Goal: Information Seeking & Learning: Learn about a topic

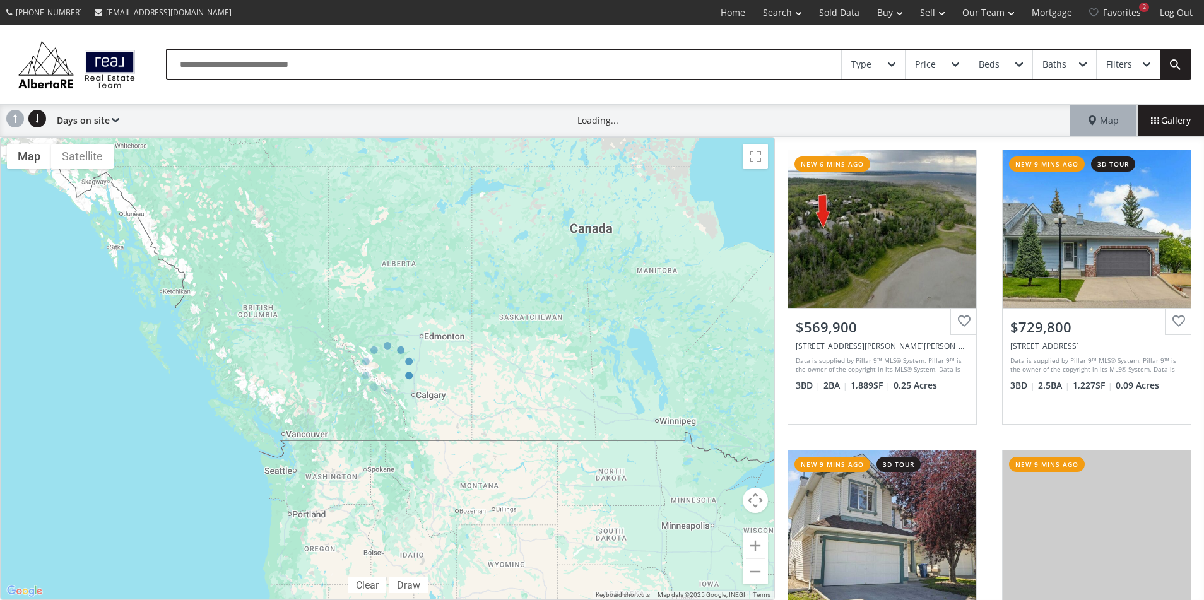
click at [300, 23] on div "[PHONE_NUMBER] [EMAIL_ADDRESS][DOMAIN_NAME] Home Search Search By Map Advanced …" at bounding box center [602, 12] width 1204 height 25
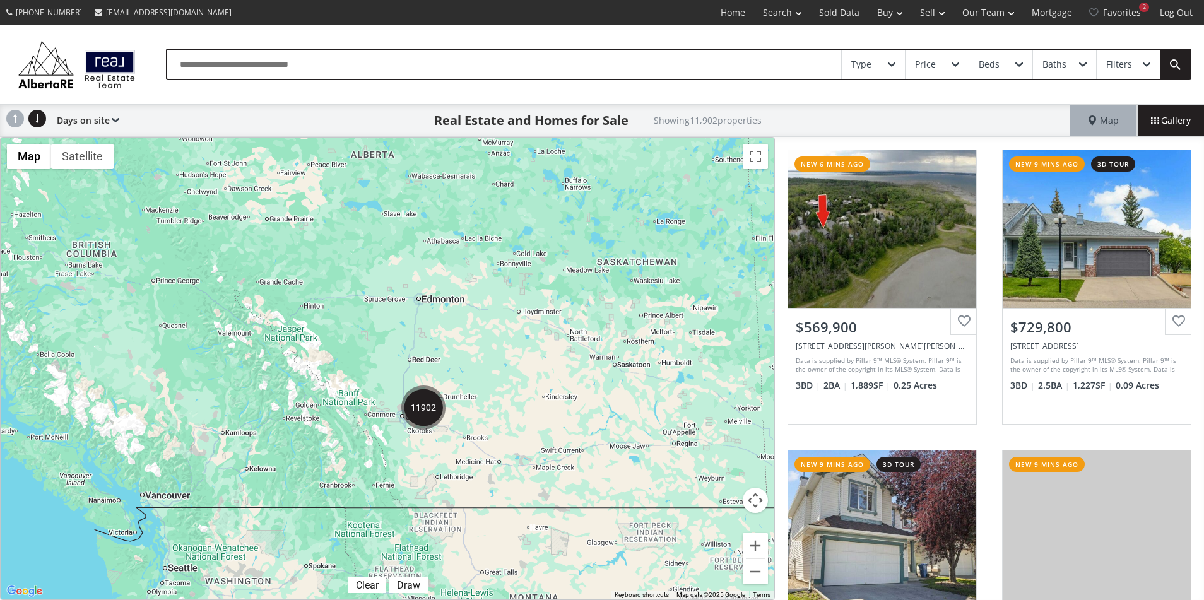
click at [422, 407] on img "11902" at bounding box center [423, 408] width 44 height 44
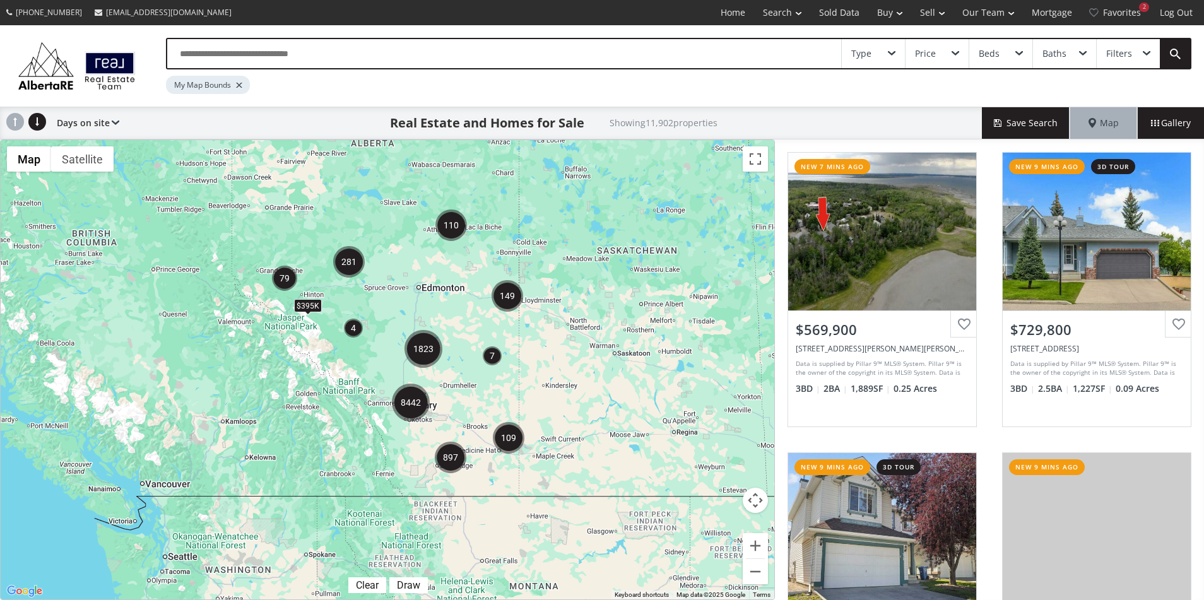
click at [411, 403] on img "8442" at bounding box center [411, 403] width 38 height 38
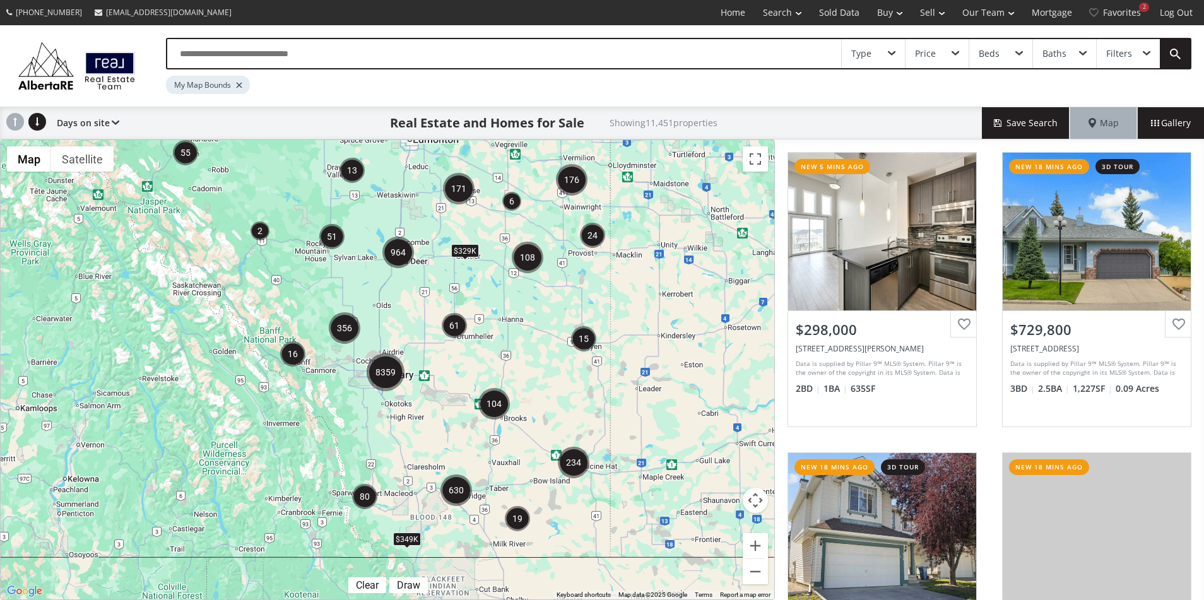
click at [384, 370] on img "8359" at bounding box center [386, 372] width 38 height 38
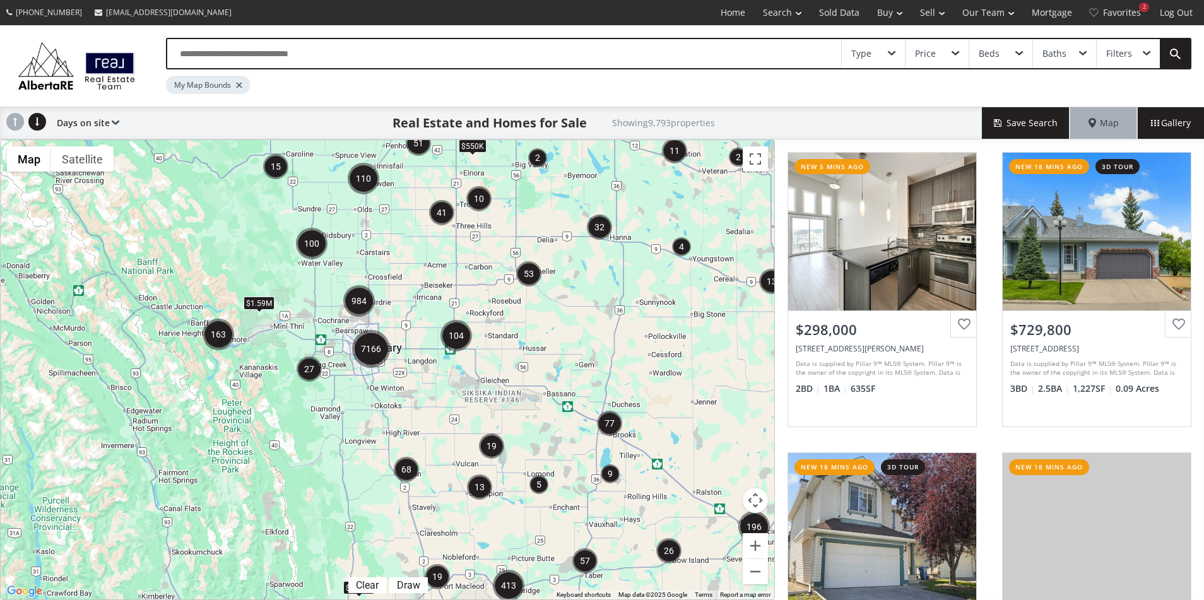
click at [372, 348] on img "7166" at bounding box center [371, 349] width 38 height 38
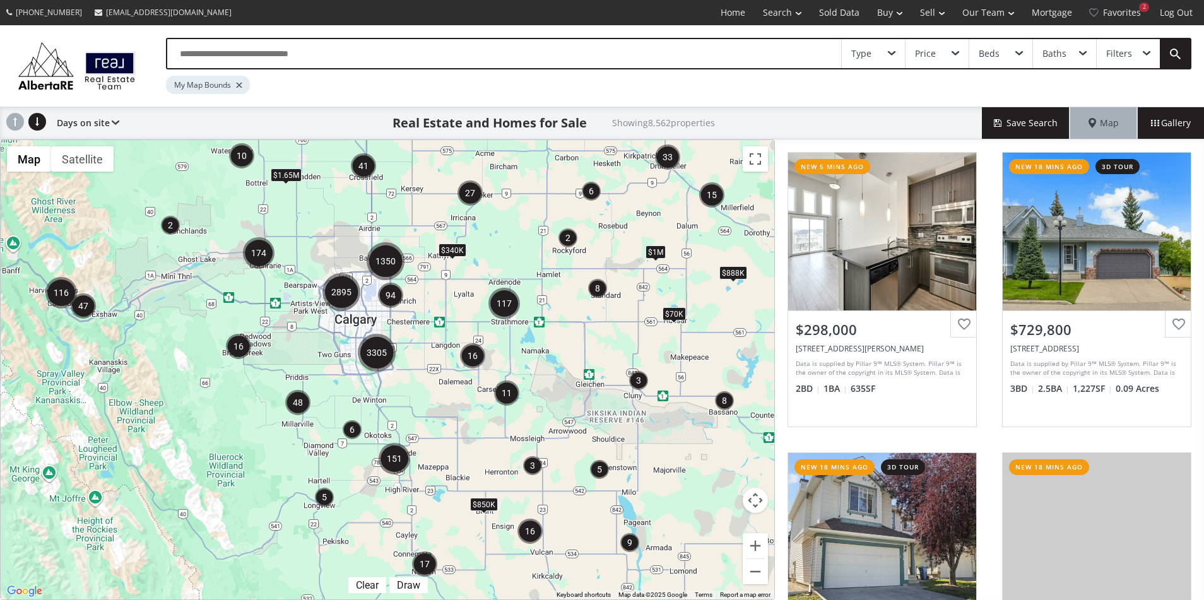
click at [348, 291] on img "2895" at bounding box center [341, 292] width 38 height 38
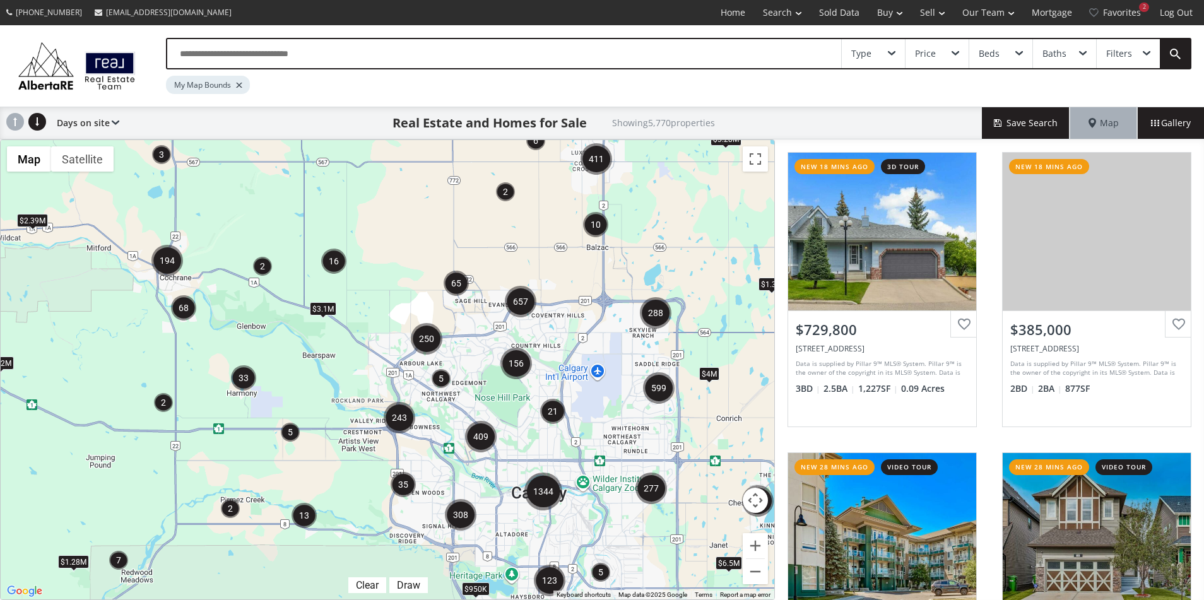
click at [480, 442] on img "409" at bounding box center [481, 437] width 32 height 32
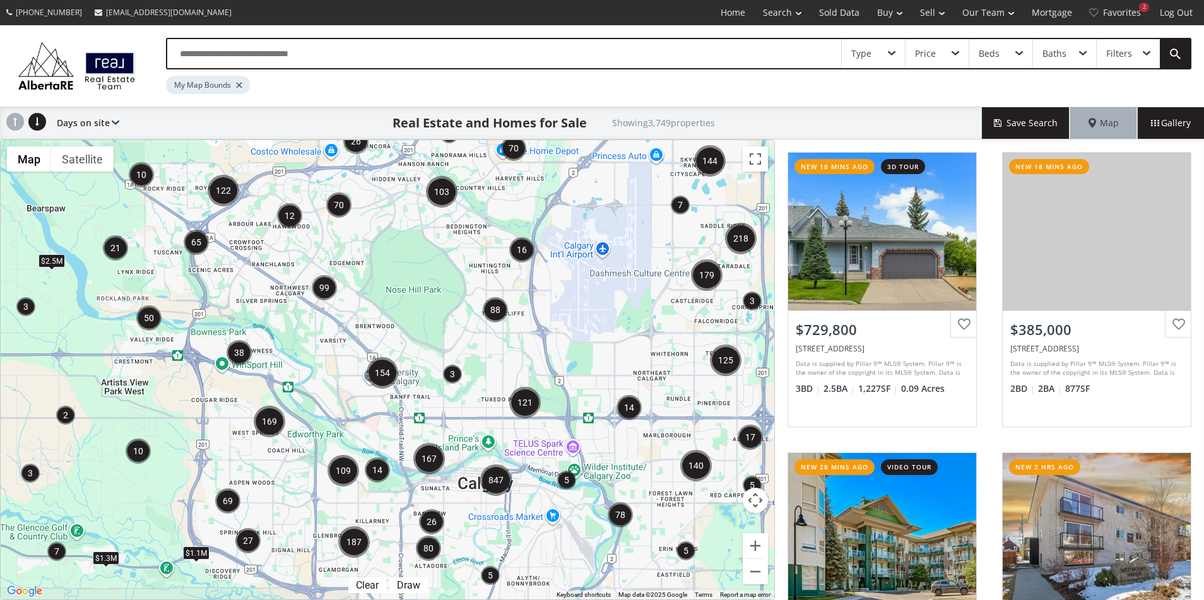
click at [317, 291] on img "99" at bounding box center [324, 287] width 25 height 25
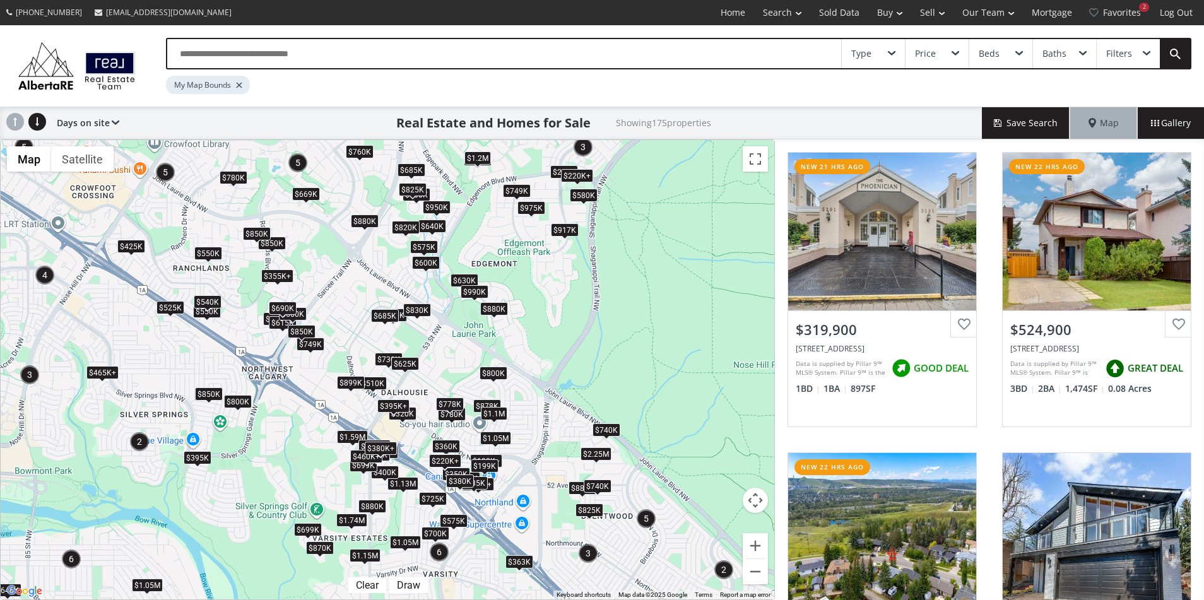
click at [896, 66] on div "Type" at bounding box center [873, 53] width 63 height 29
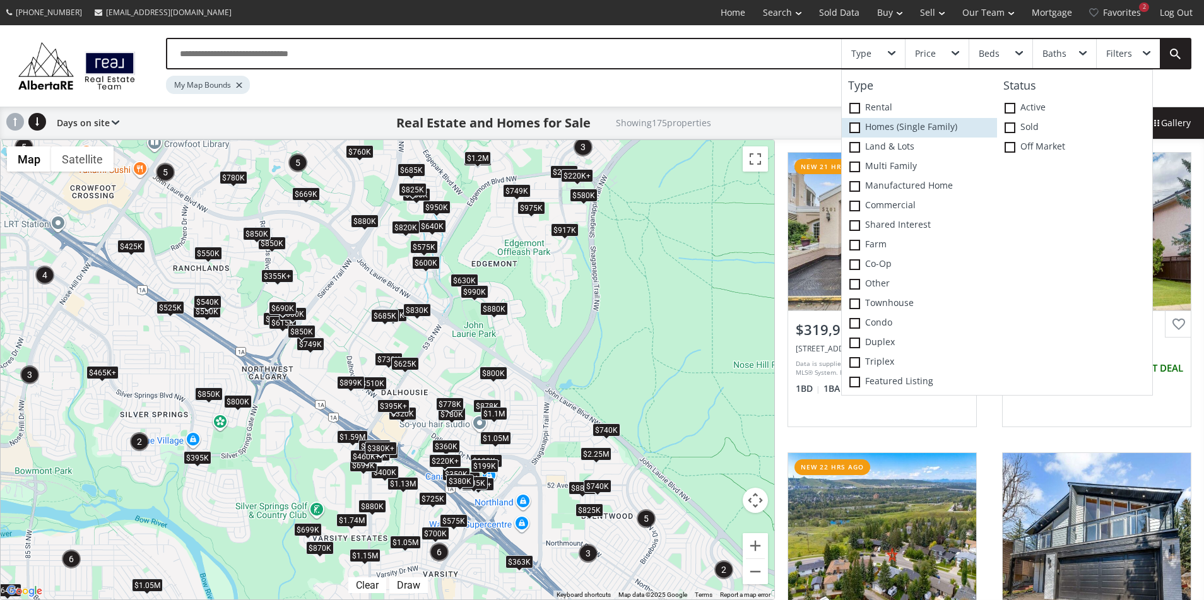
click at [877, 123] on label "Homes (Single Family)" at bounding box center [919, 128] width 155 height 20
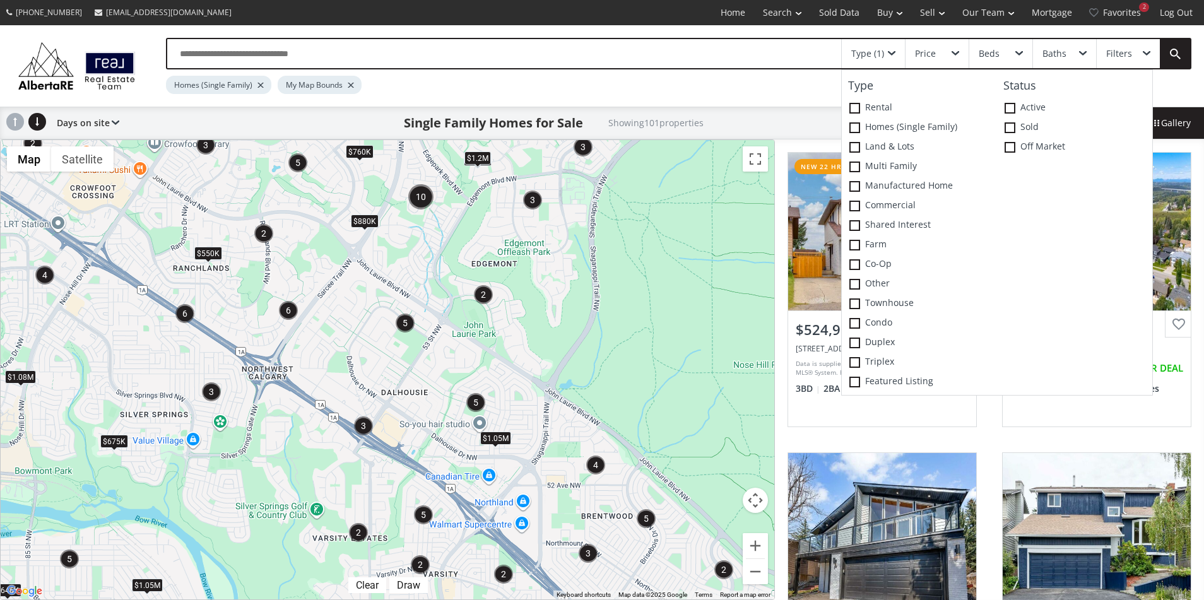
drag, startPoint x: 1120, startPoint y: 61, endPoint x: 1048, endPoint y: 71, distance: 72.1
click at [1120, 61] on div "Filters" at bounding box center [1128, 53] width 63 height 29
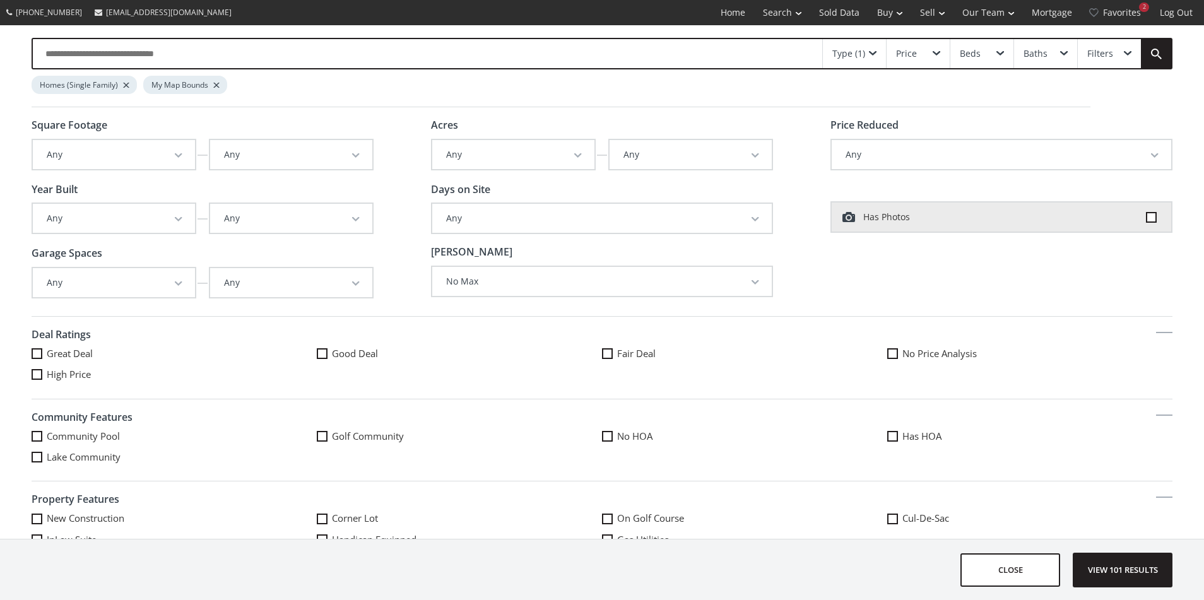
click at [182, 157] on span "button" at bounding box center [179, 155] width 8 height 5
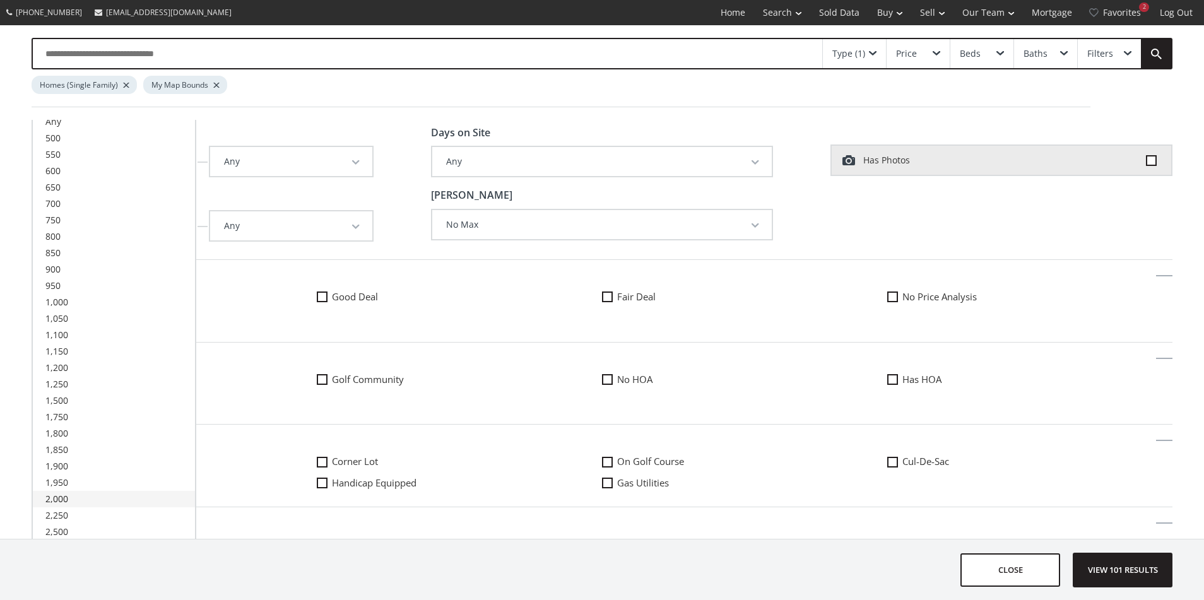
scroll to position [58, 0]
click at [133, 507] on link "2,250" at bounding box center [114, 514] width 162 height 16
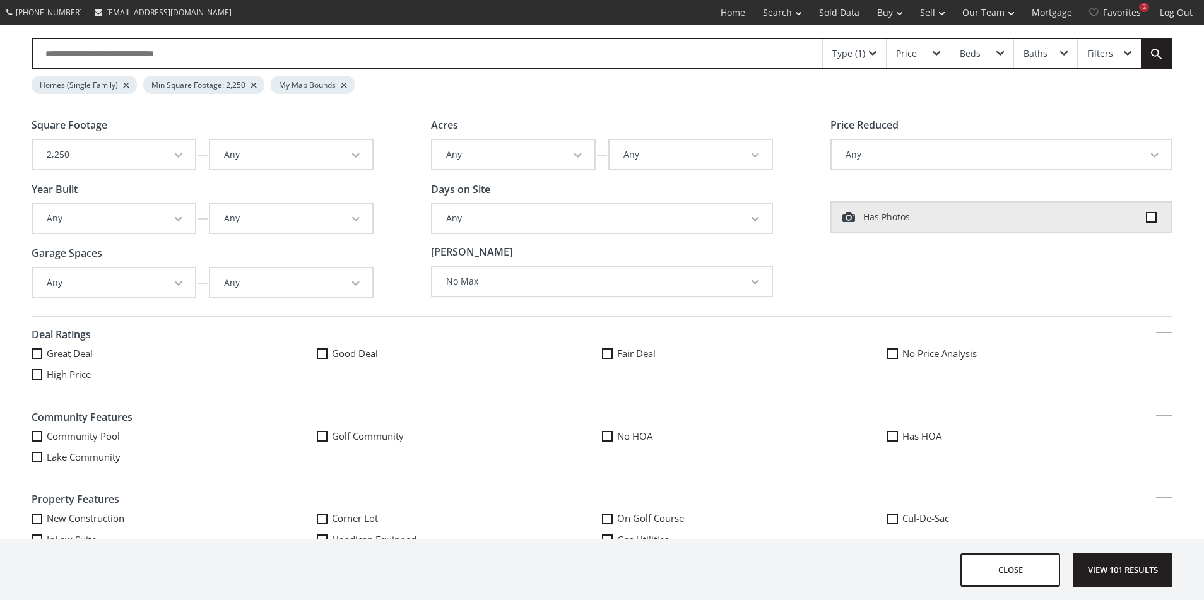
scroll to position [8, 0]
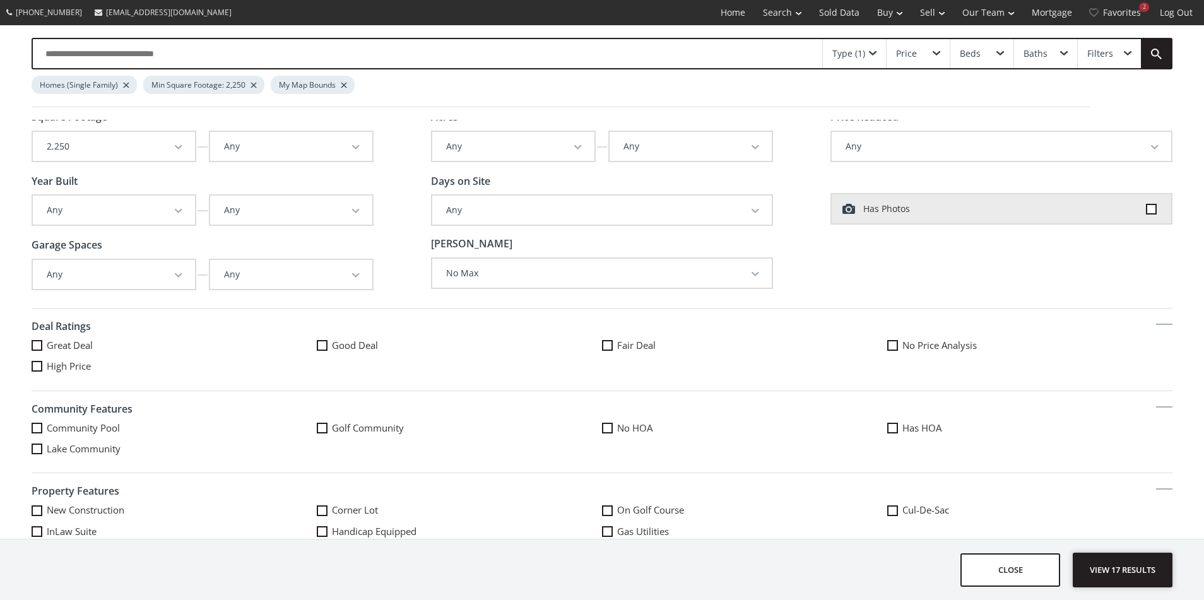
click at [1103, 565] on span "View 17 results" at bounding box center [1123, 569] width 92 height 33
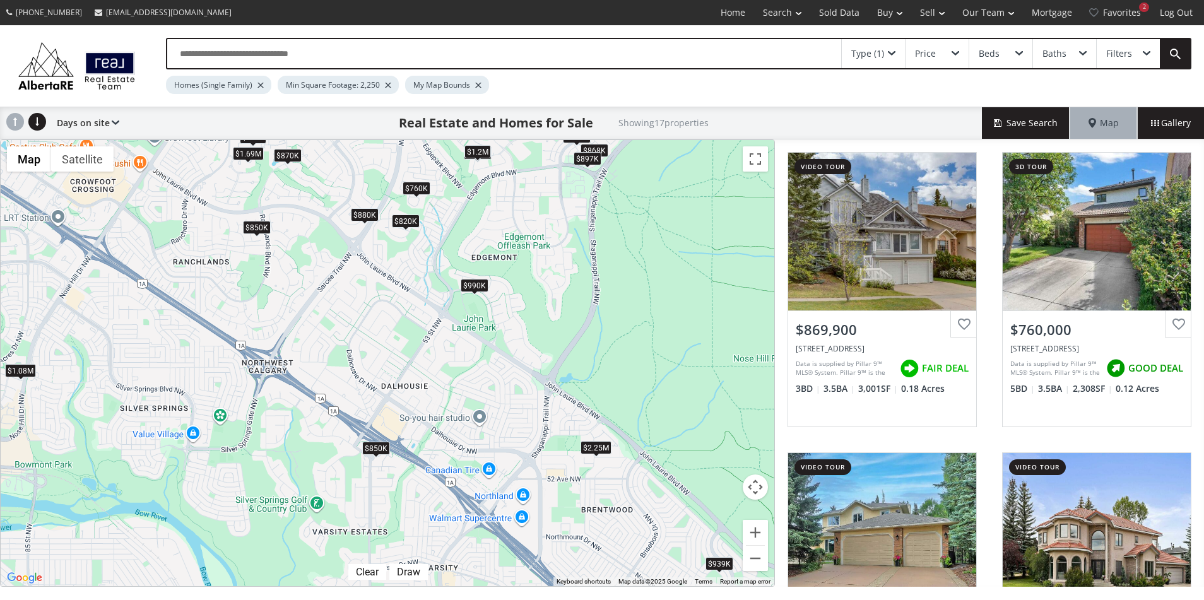
click at [468, 287] on div "$990K" at bounding box center [475, 284] width 28 height 13
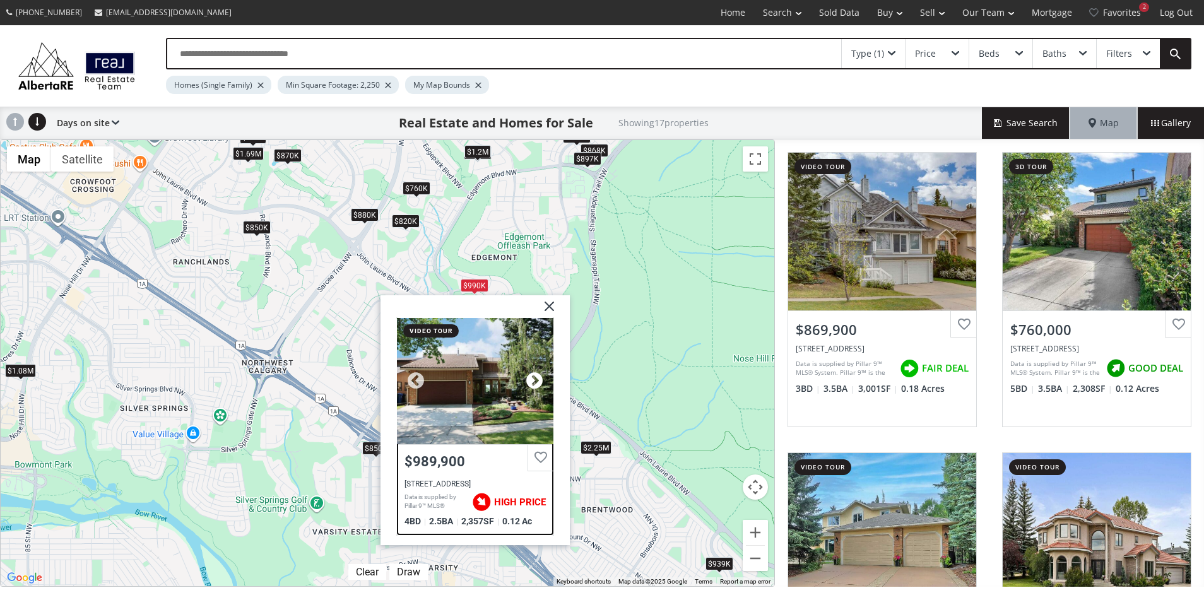
click at [529, 386] on div at bounding box center [534, 380] width 19 height 19
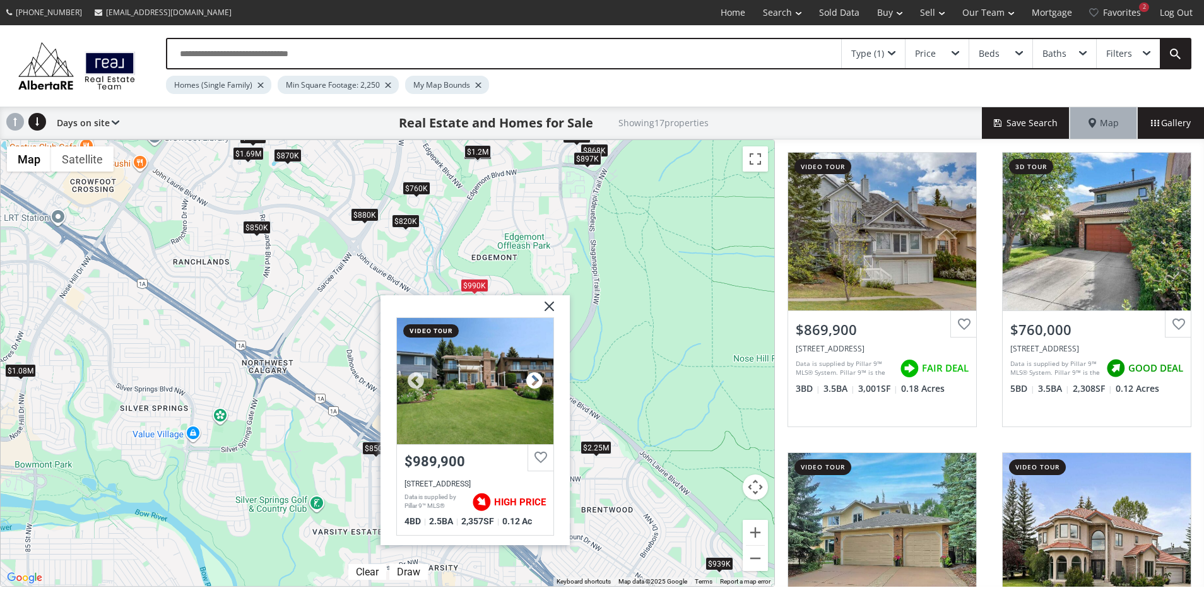
click at [530, 384] on div at bounding box center [534, 380] width 19 height 19
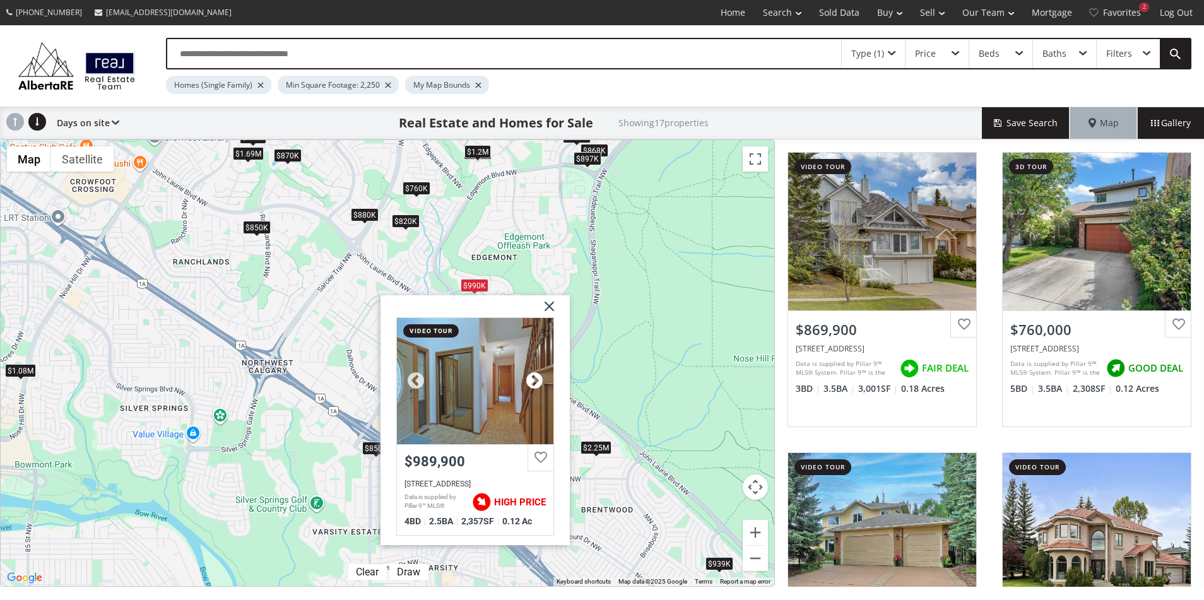
click at [530, 384] on div at bounding box center [534, 380] width 19 height 19
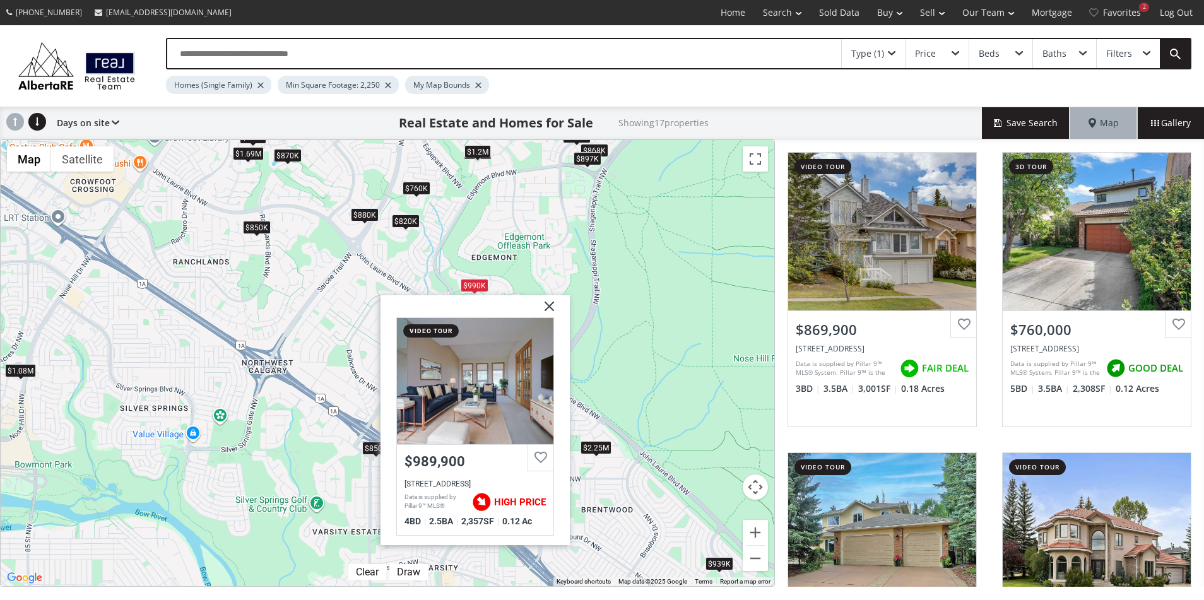
click at [550, 305] on img at bounding box center [545, 311] width 32 height 32
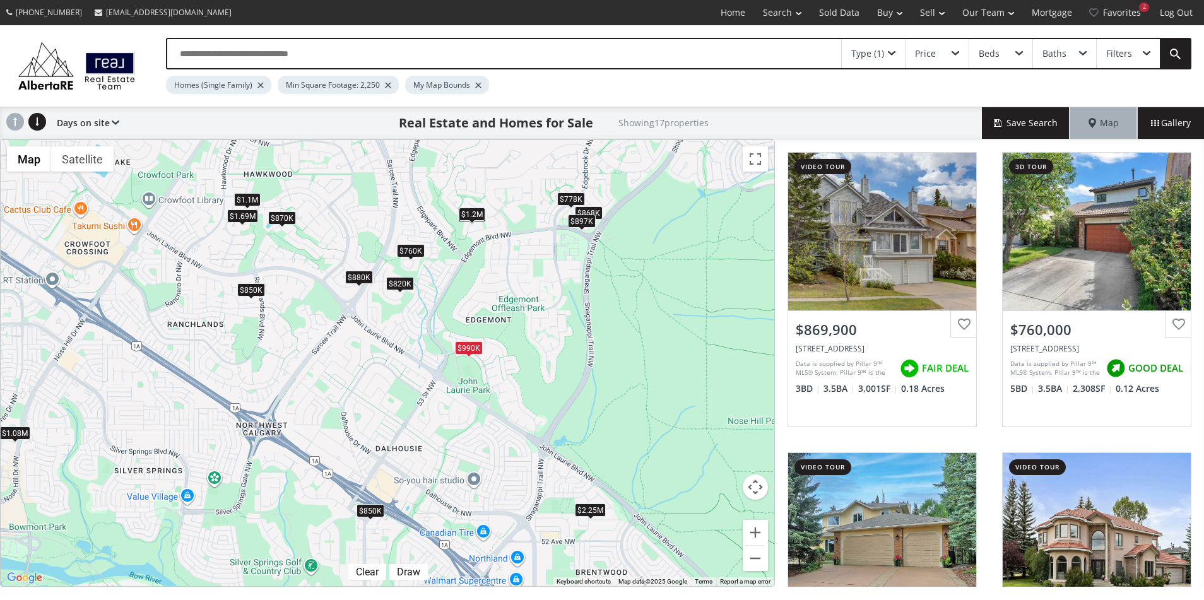
drag, startPoint x: 428, startPoint y: 324, endPoint x: 424, endPoint y: 375, distance: 51.3
click at [424, 375] on div "To navigate, press the arrow keys. $870K $760K $1.08M $1.69M $959K $868K $880K …" at bounding box center [388, 363] width 774 height 446
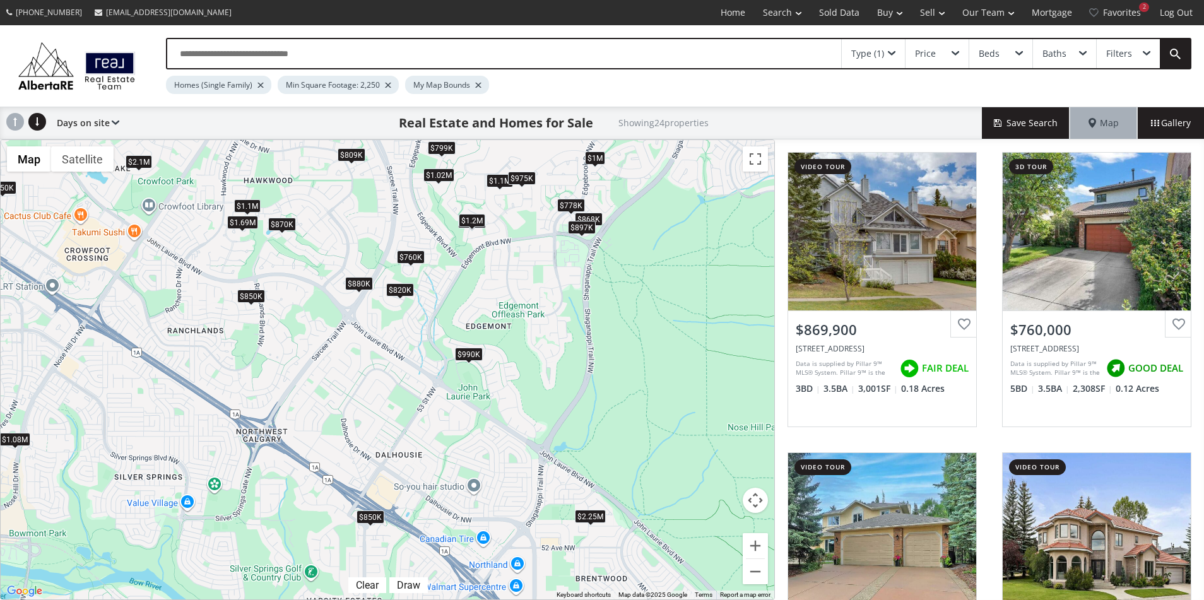
click at [243, 223] on div "$1.69M" at bounding box center [242, 222] width 31 height 13
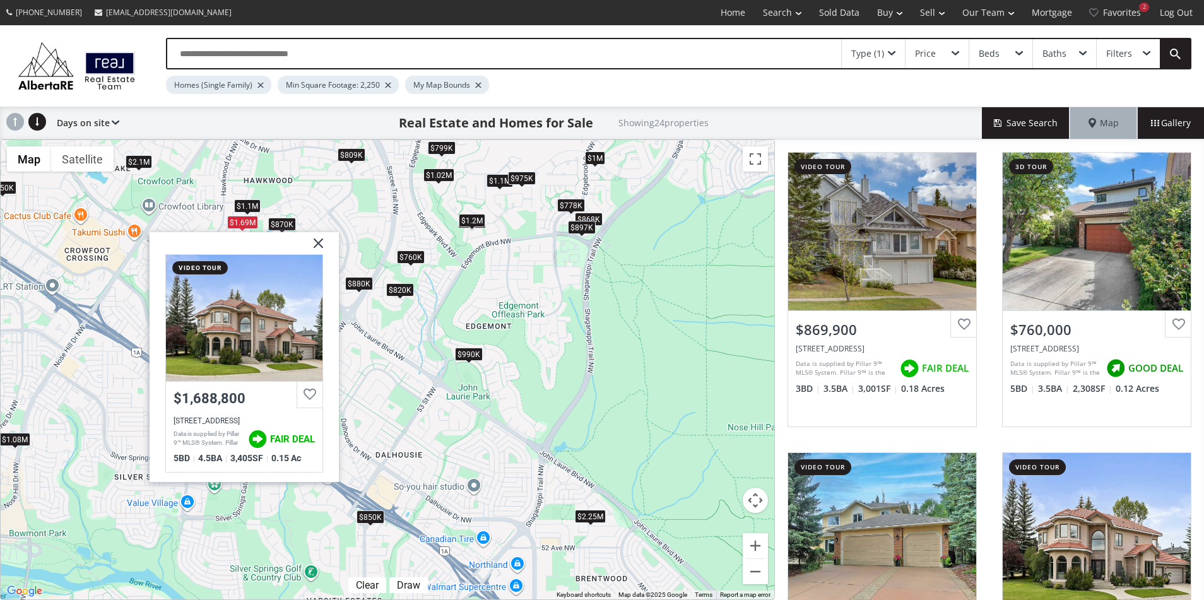
click at [247, 206] on div "$1.1M" at bounding box center [247, 205] width 27 height 13
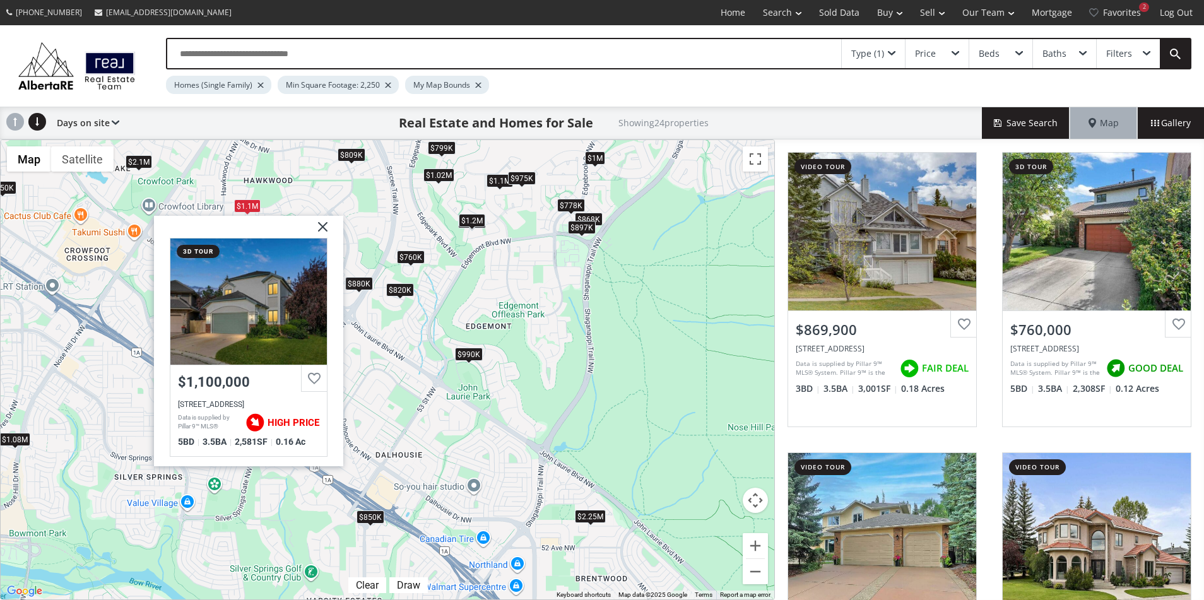
click at [287, 205] on div "To navigate, press the arrow keys. $870K $760K $1.08M $1.69M $1.1M $959K $975K …" at bounding box center [388, 369] width 774 height 459
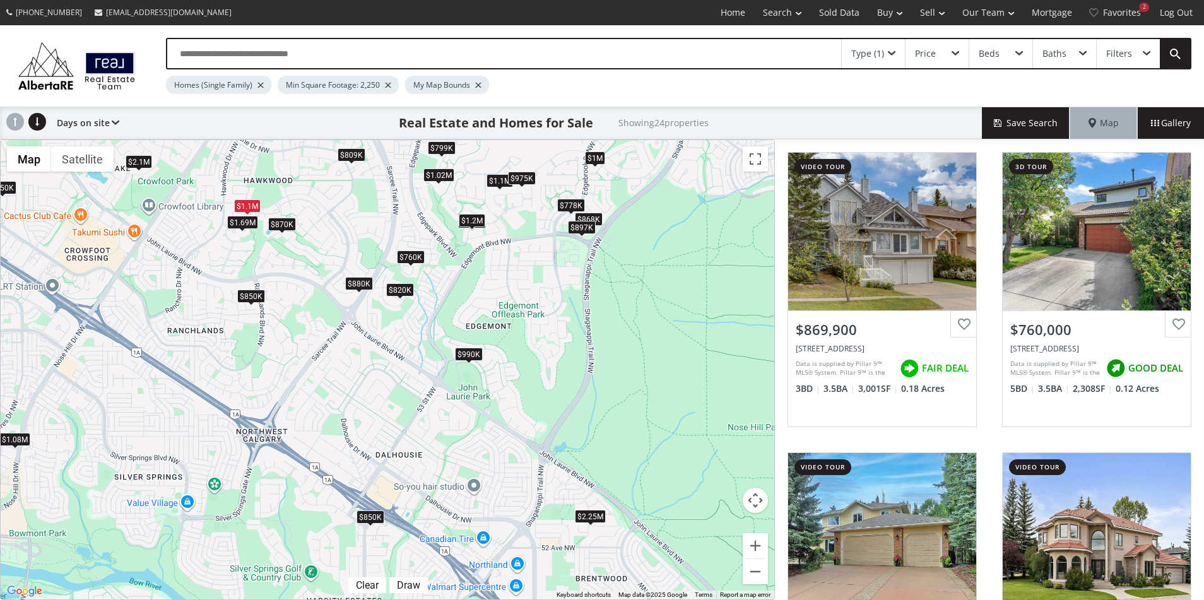
click at [494, 188] on div "To navigate, press the arrow keys. $870K $760K $1.08M $1.69M $1.1M $959K $975K …" at bounding box center [388, 369] width 774 height 459
click at [494, 186] on div "$1.1M" at bounding box center [500, 180] width 27 height 13
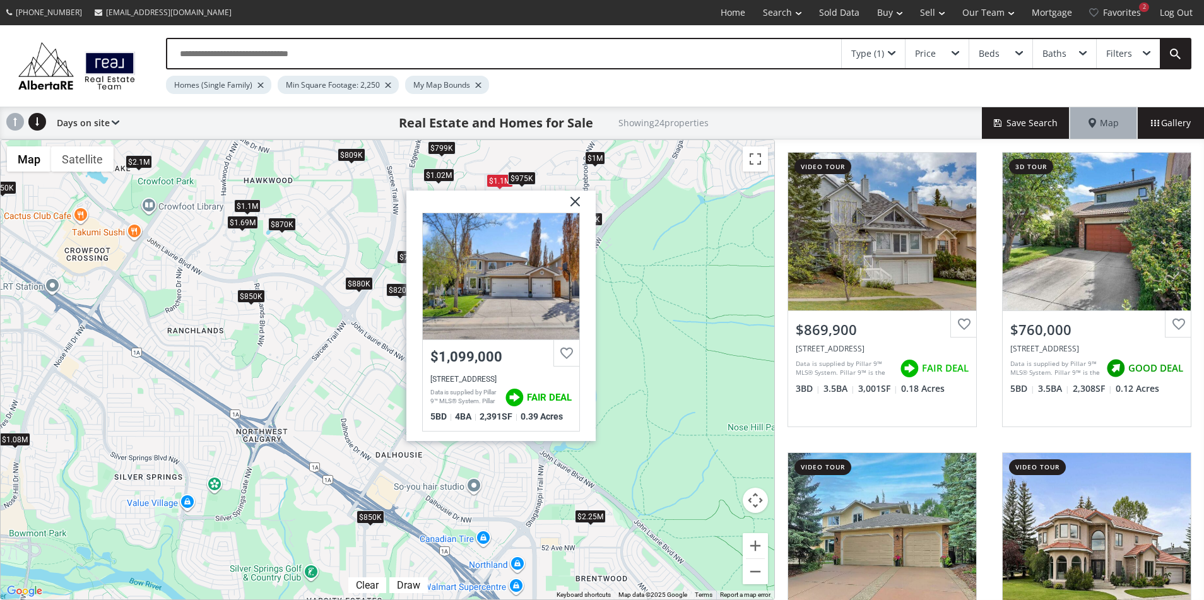
click at [429, 179] on div "$1.02M" at bounding box center [438, 174] width 31 height 13
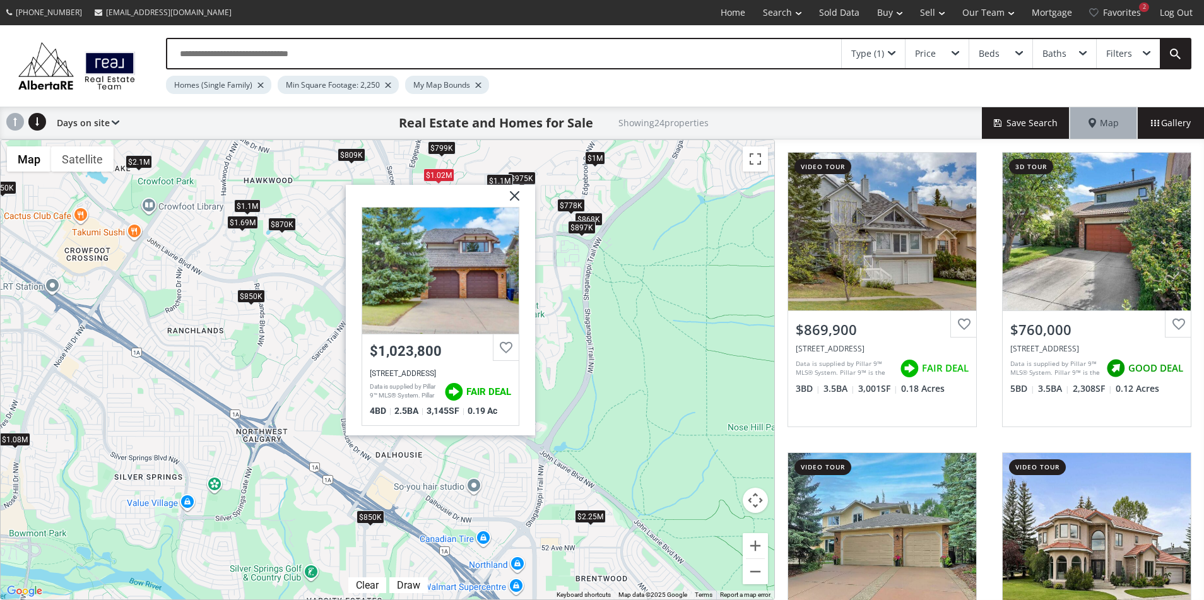
click at [499, 179] on div "$1.1M" at bounding box center [500, 180] width 27 height 13
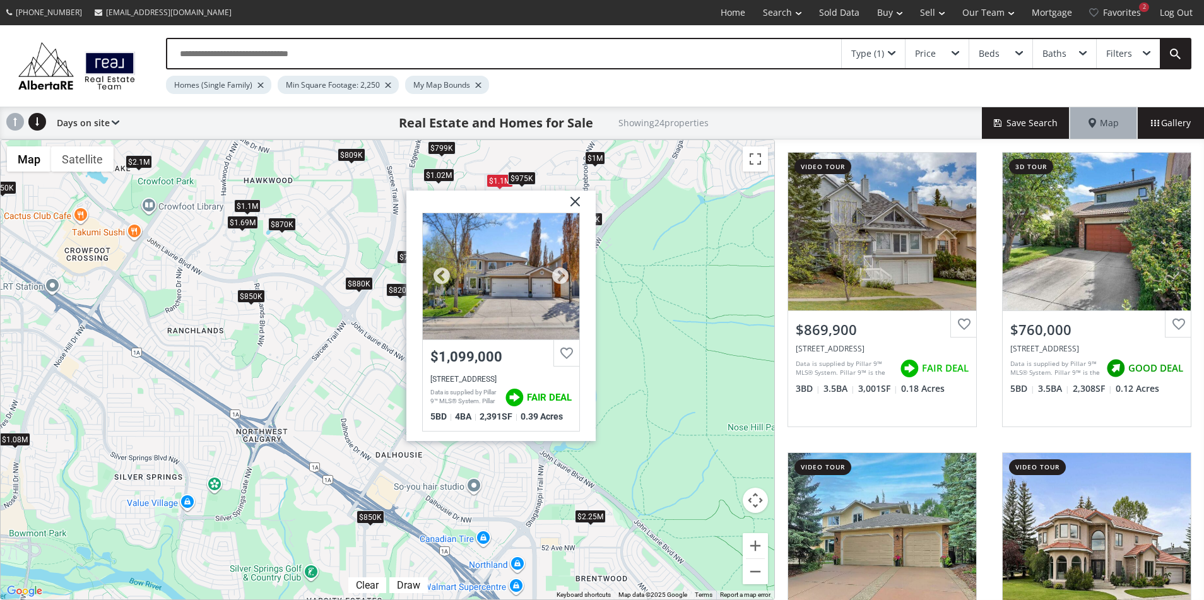
click at [495, 249] on div at bounding box center [501, 276] width 157 height 126
click at [572, 196] on img at bounding box center [571, 207] width 32 height 32
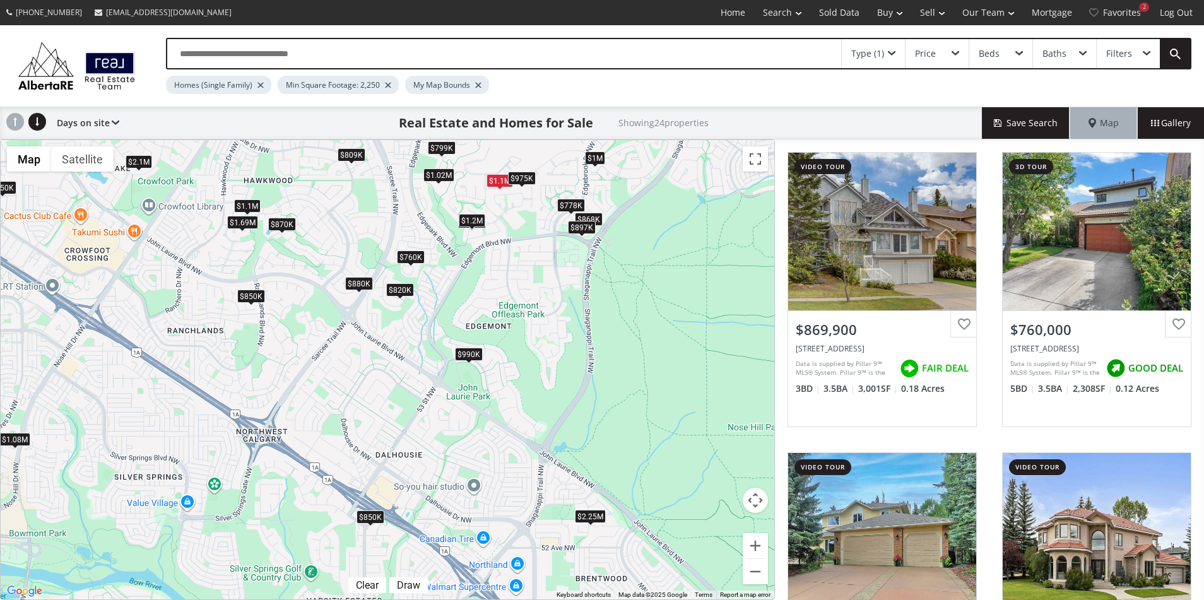
click at [682, 97] on div "Type (1) Price Beds Baths Filters Homes (Single Family) Min Square Footage: 2,2…" at bounding box center [602, 65] width 1204 height 81
click at [598, 158] on div "$1M" at bounding box center [595, 157] width 20 height 13
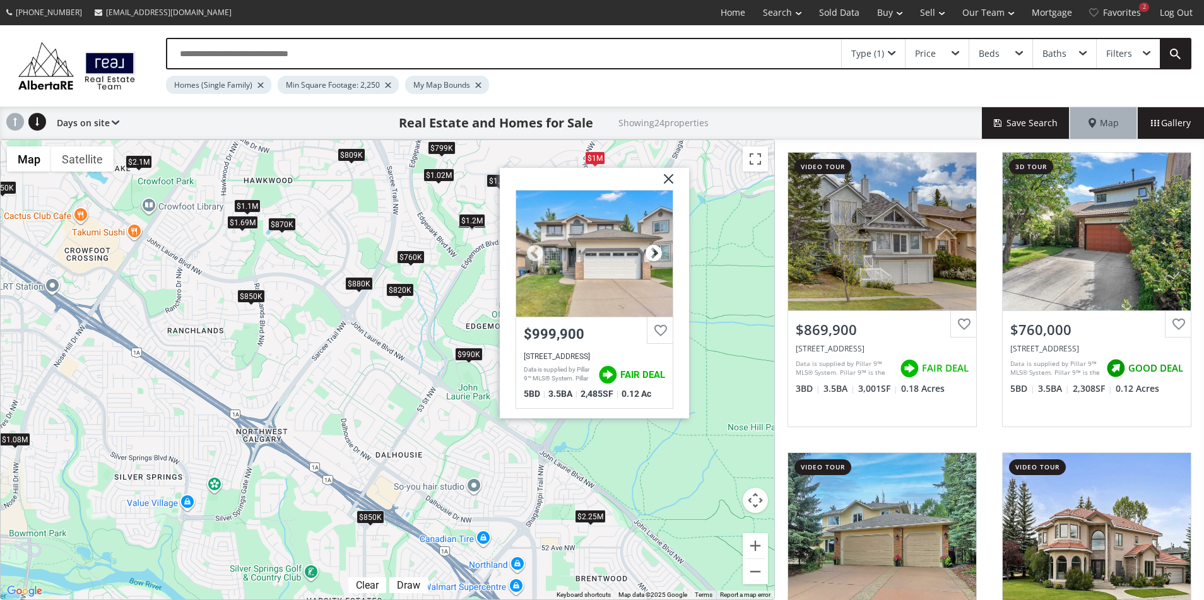
click at [654, 251] on div at bounding box center [653, 253] width 19 height 19
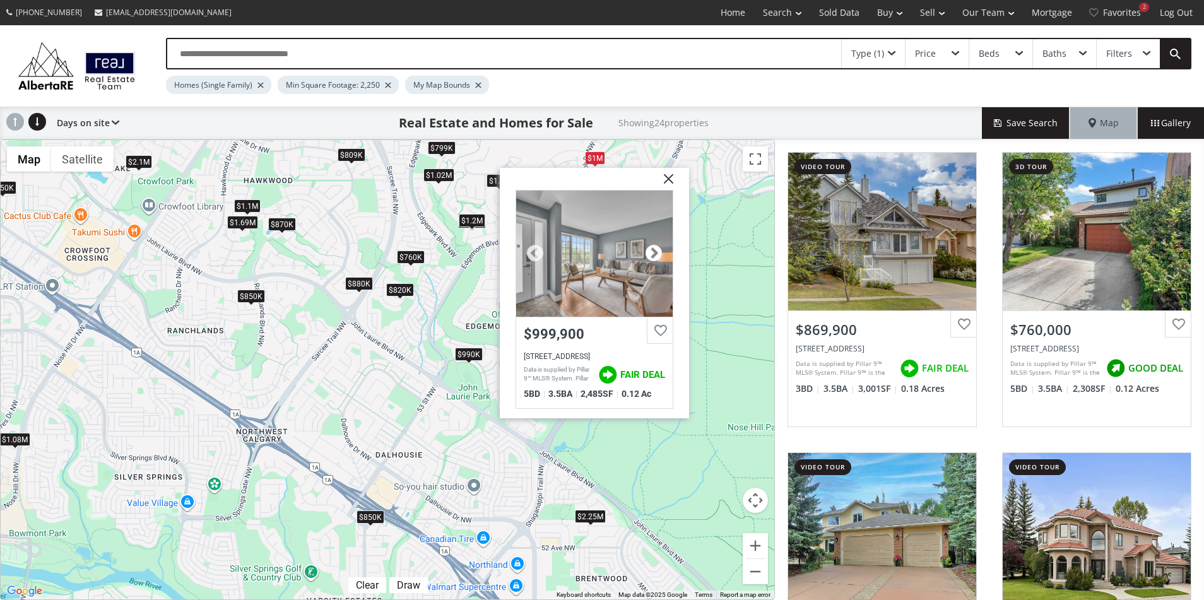
click at [654, 251] on div at bounding box center [653, 253] width 19 height 19
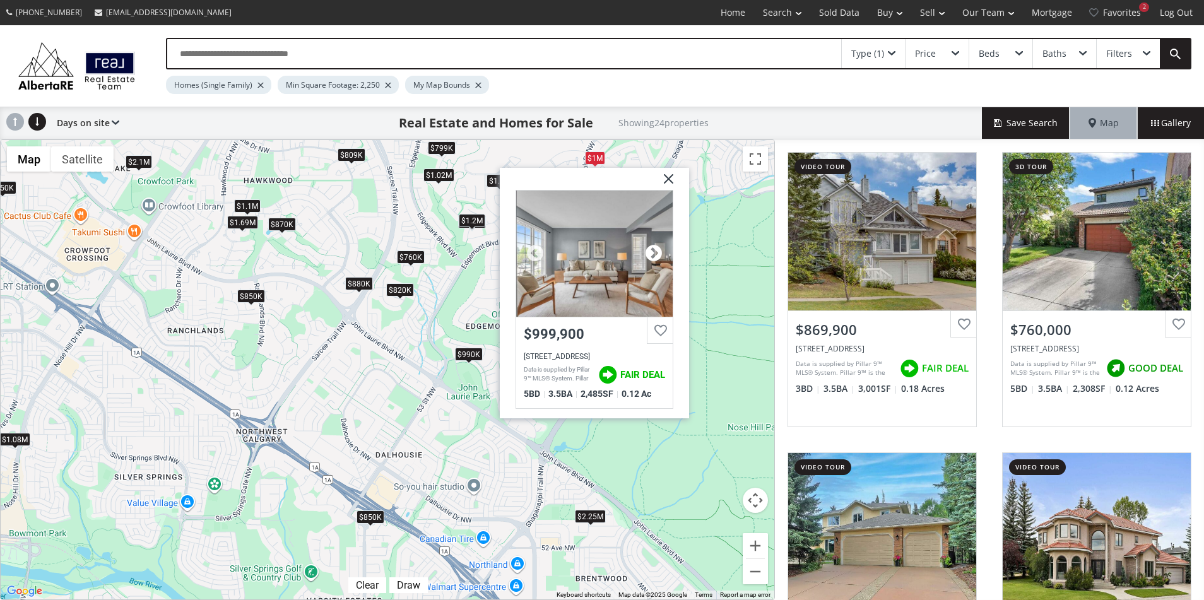
click at [654, 251] on div at bounding box center [653, 253] width 19 height 19
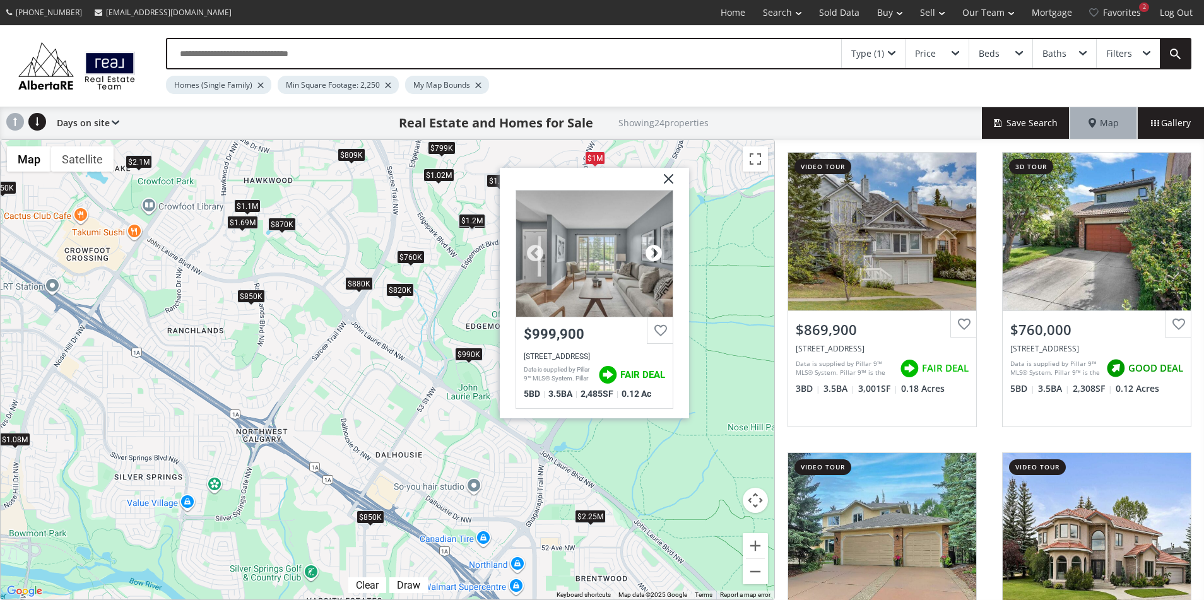
click at [654, 251] on div at bounding box center [653, 253] width 19 height 19
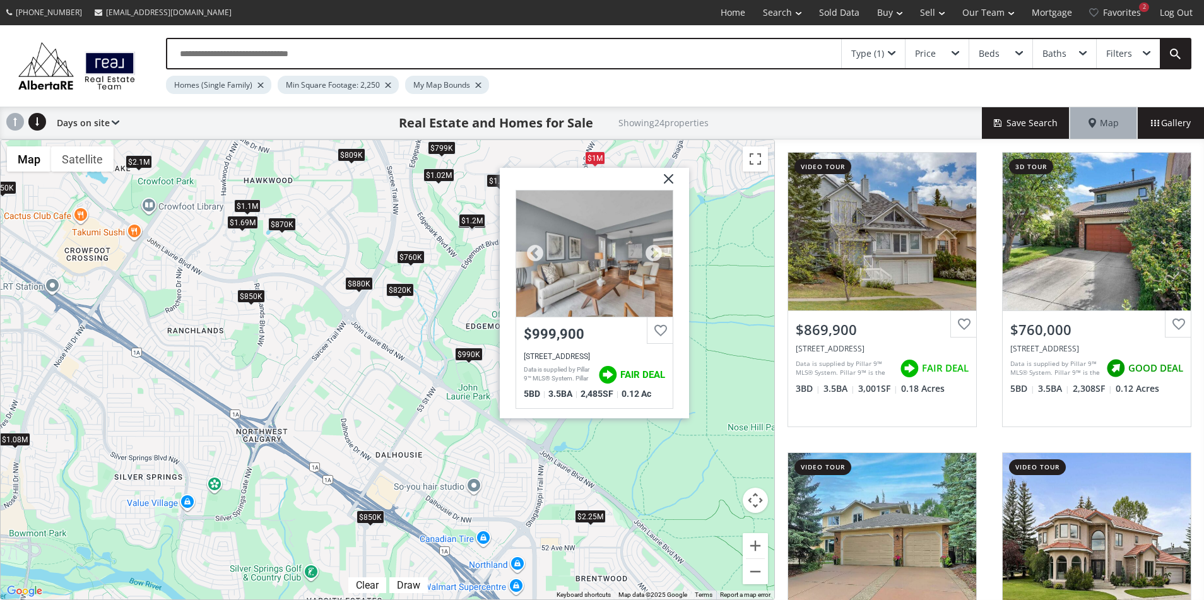
click at [613, 257] on div at bounding box center [594, 254] width 157 height 126
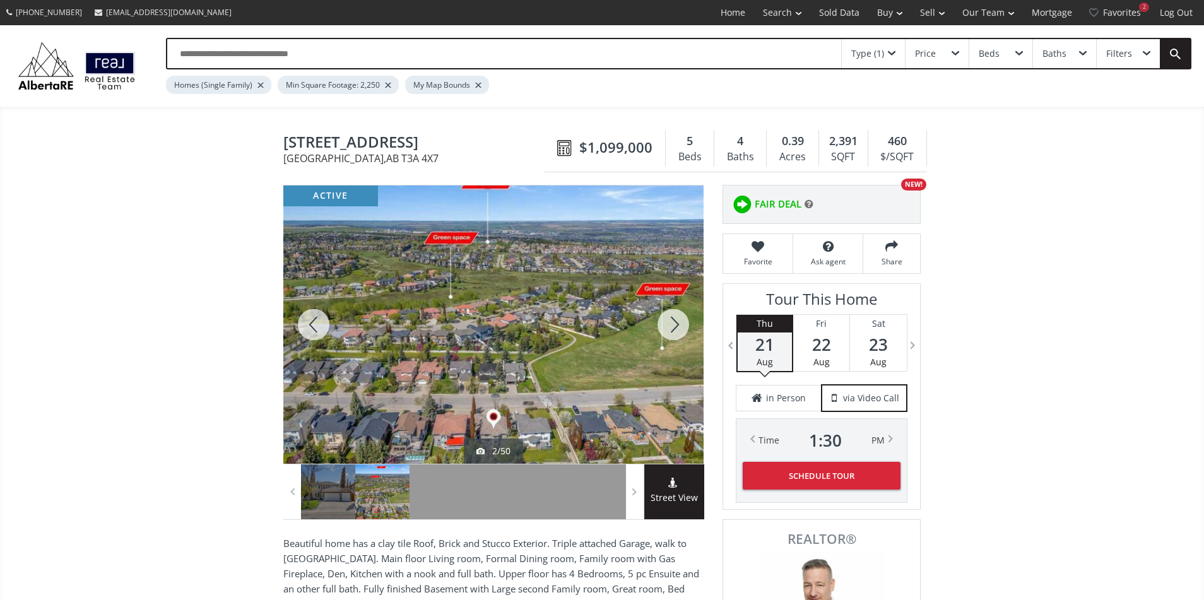
click at [679, 329] on div at bounding box center [673, 325] width 61 height 278
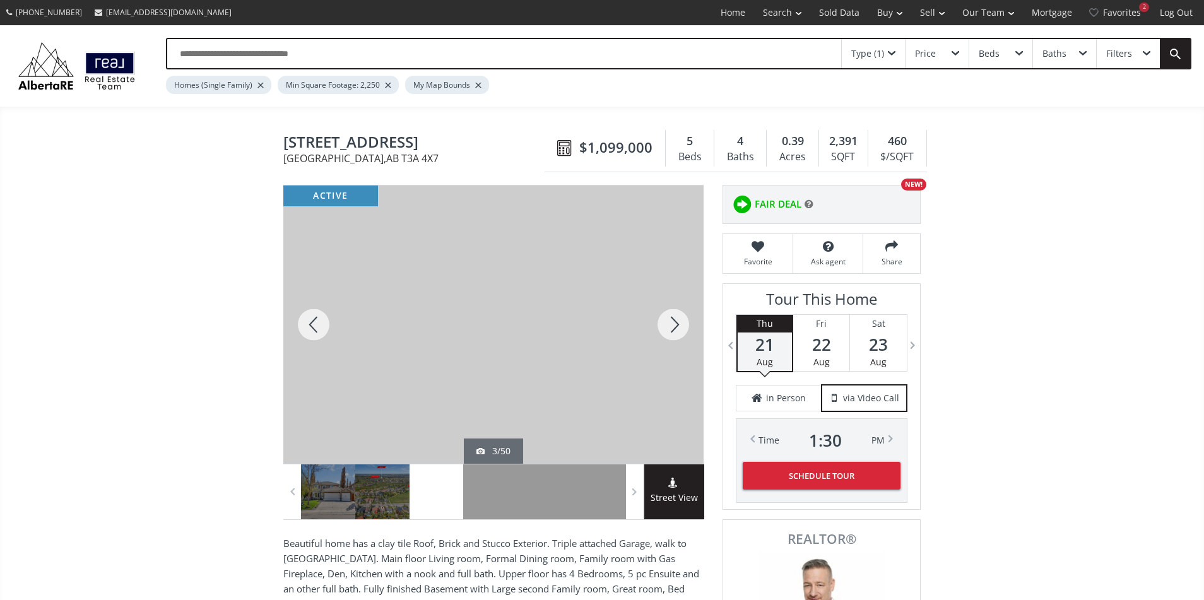
click at [679, 329] on div at bounding box center [673, 325] width 61 height 278
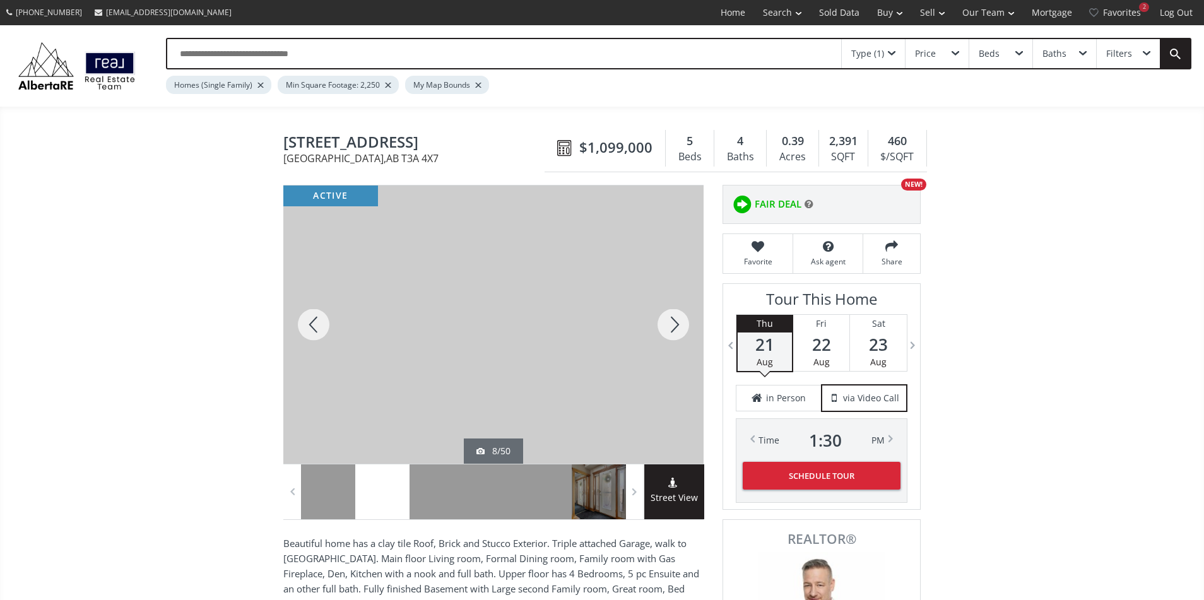
click at [679, 329] on div at bounding box center [673, 325] width 61 height 278
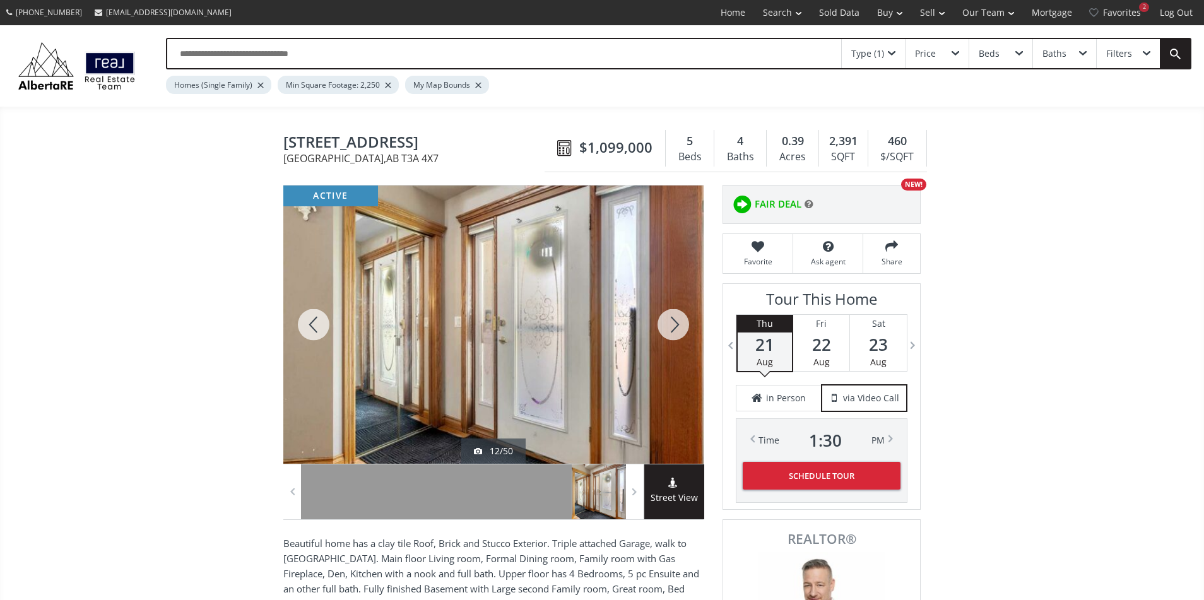
click at [679, 329] on div at bounding box center [673, 325] width 61 height 278
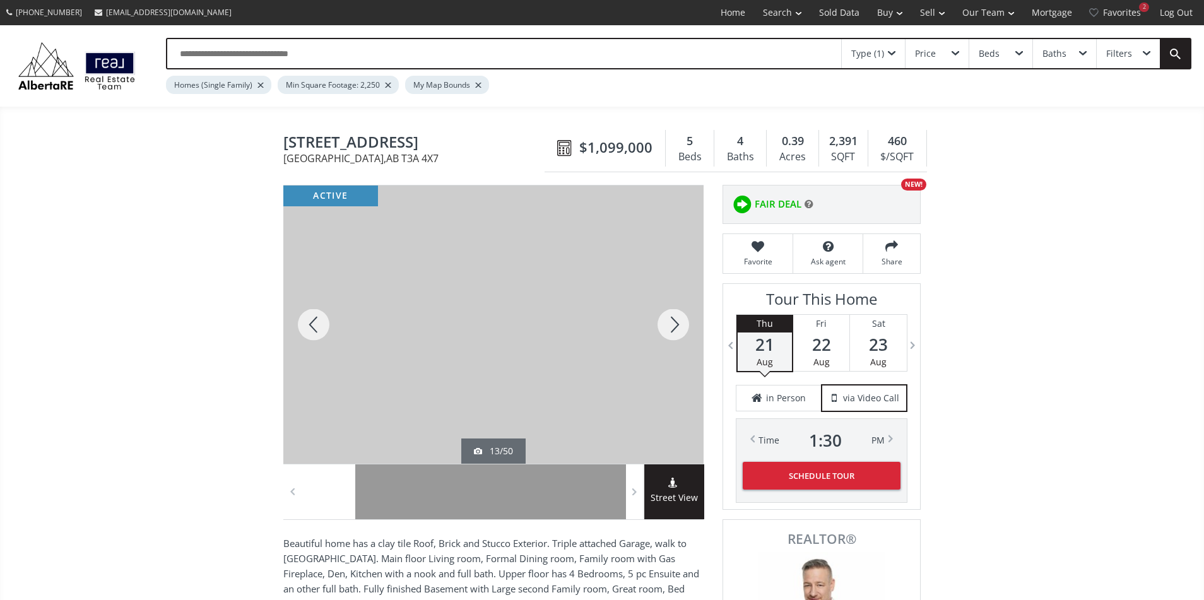
click at [679, 329] on div at bounding box center [673, 325] width 61 height 278
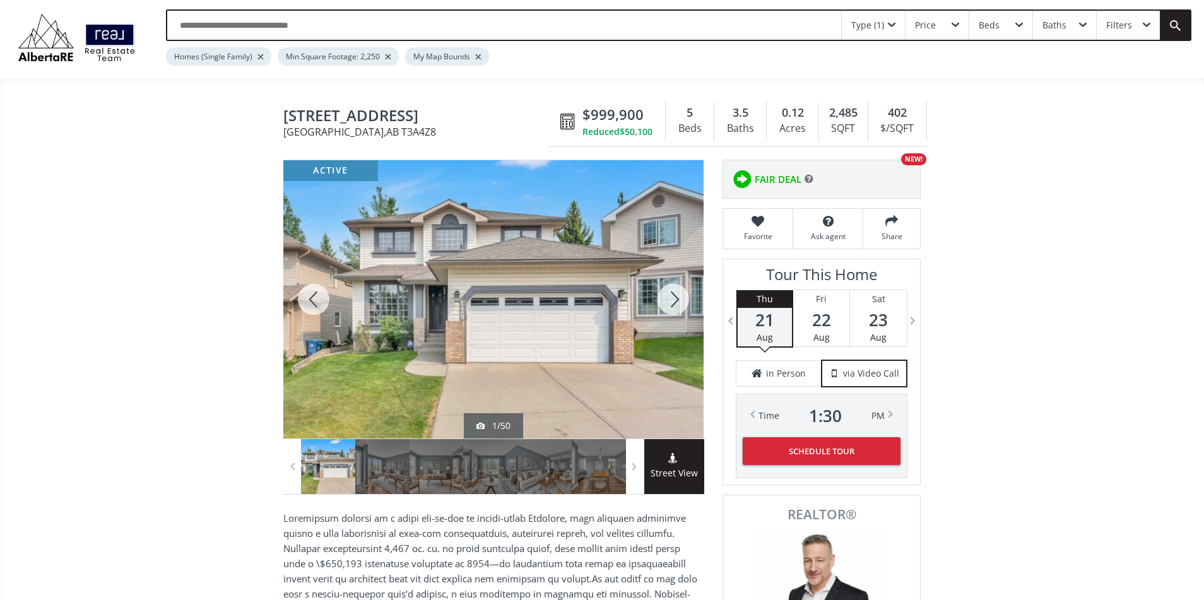
click at [301, 292] on div at bounding box center [313, 299] width 61 height 278
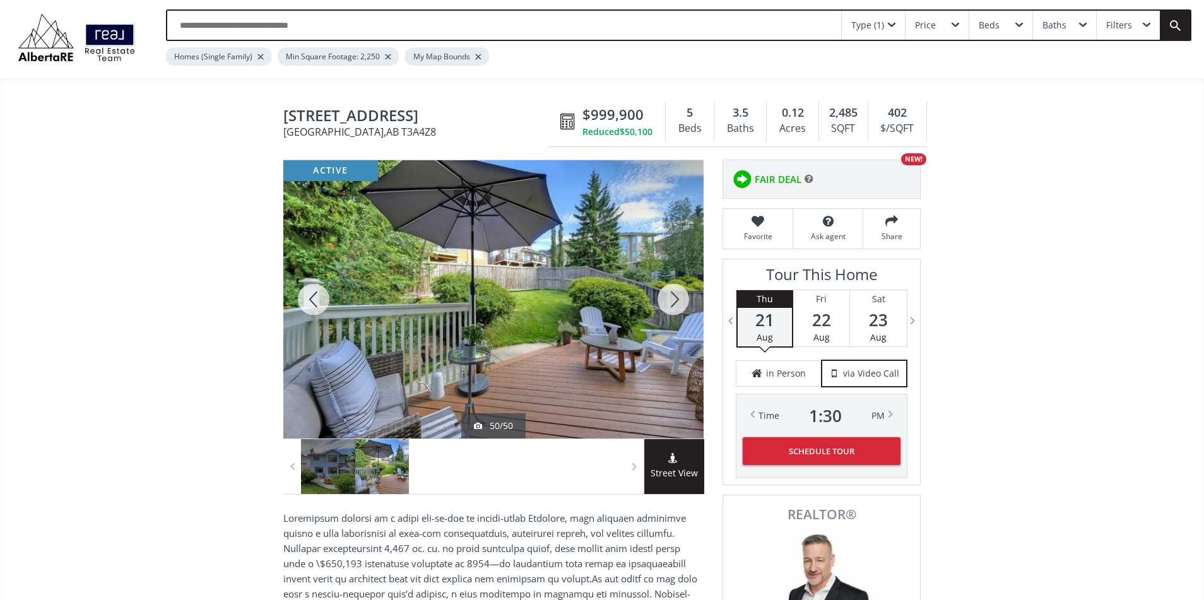
click at [303, 293] on div at bounding box center [313, 299] width 61 height 278
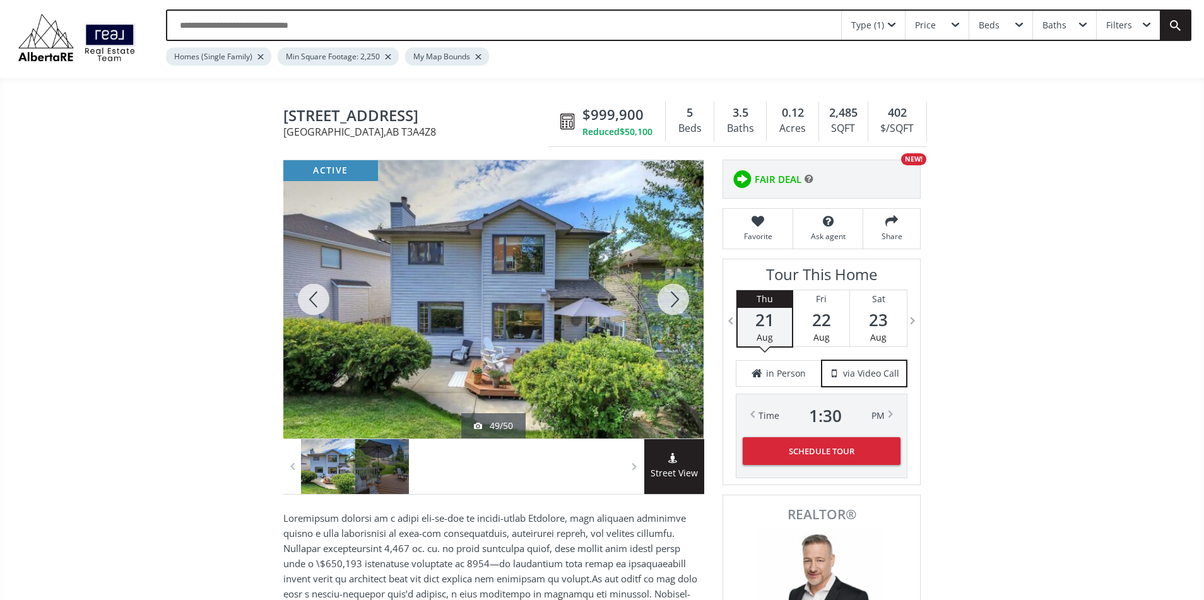
click at [303, 293] on div at bounding box center [313, 299] width 61 height 278
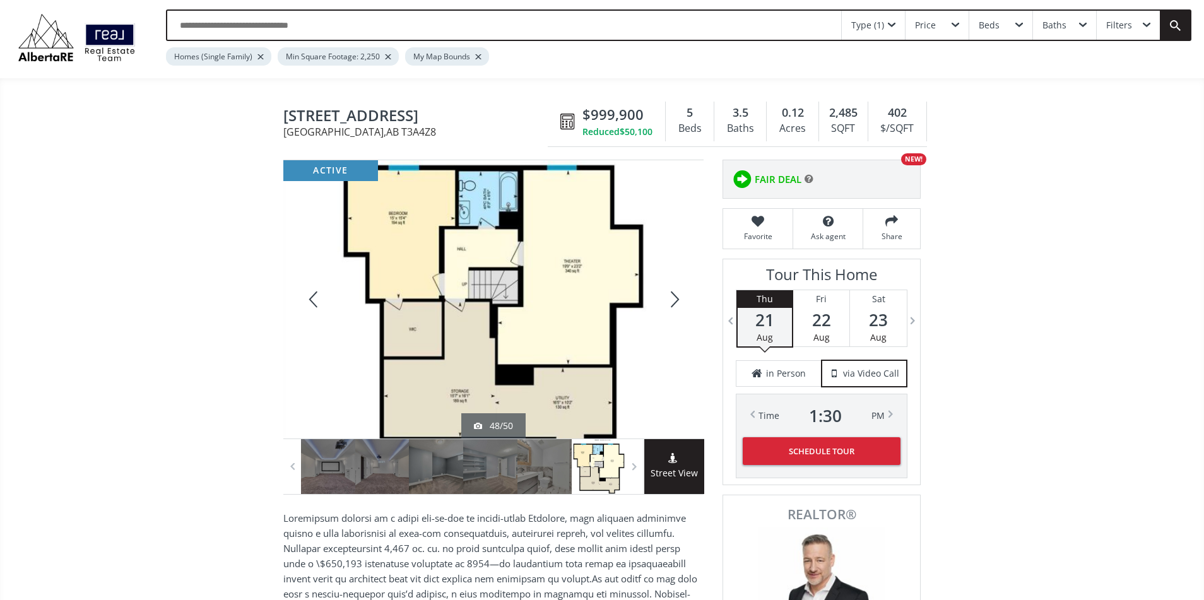
click at [303, 293] on div at bounding box center [313, 299] width 61 height 278
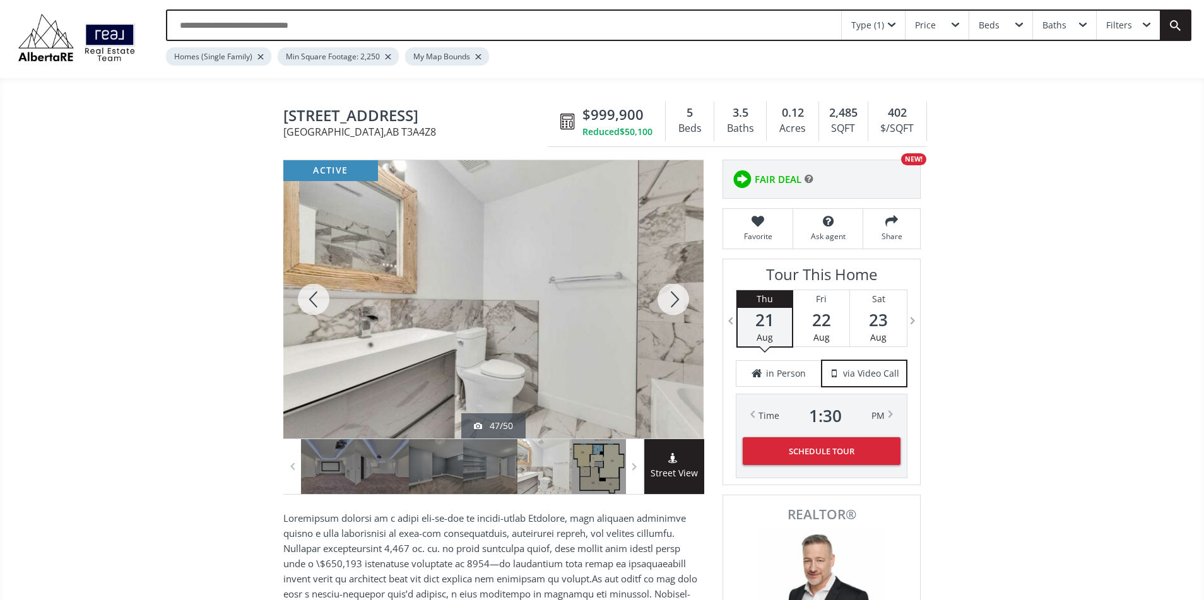
click at [303, 293] on div at bounding box center [313, 299] width 61 height 278
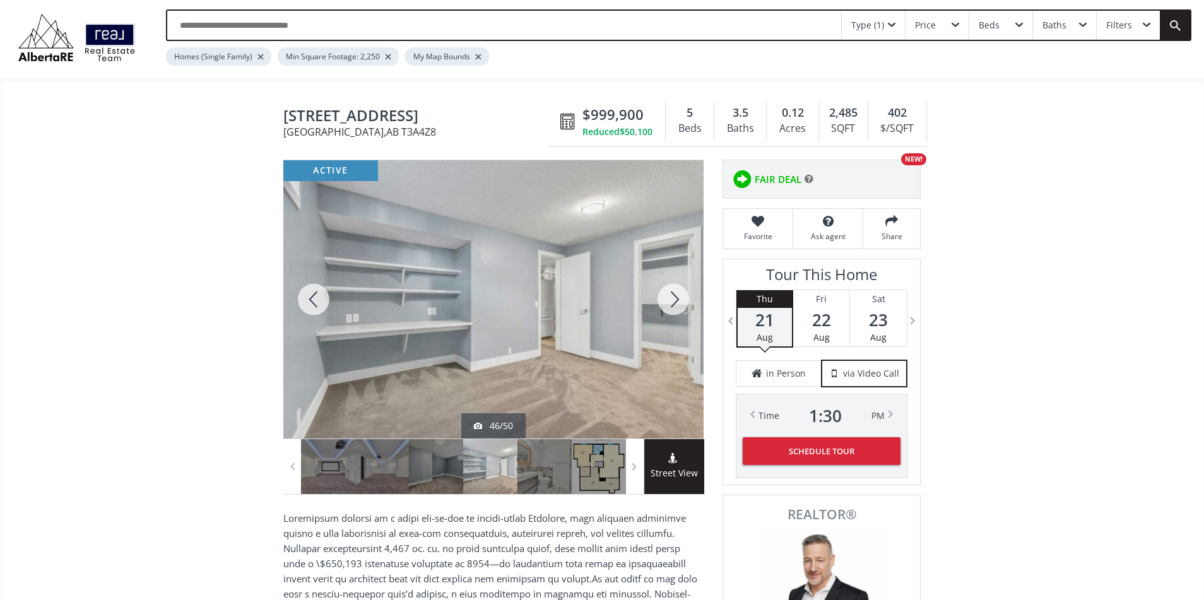
click at [303, 293] on div at bounding box center [313, 299] width 61 height 278
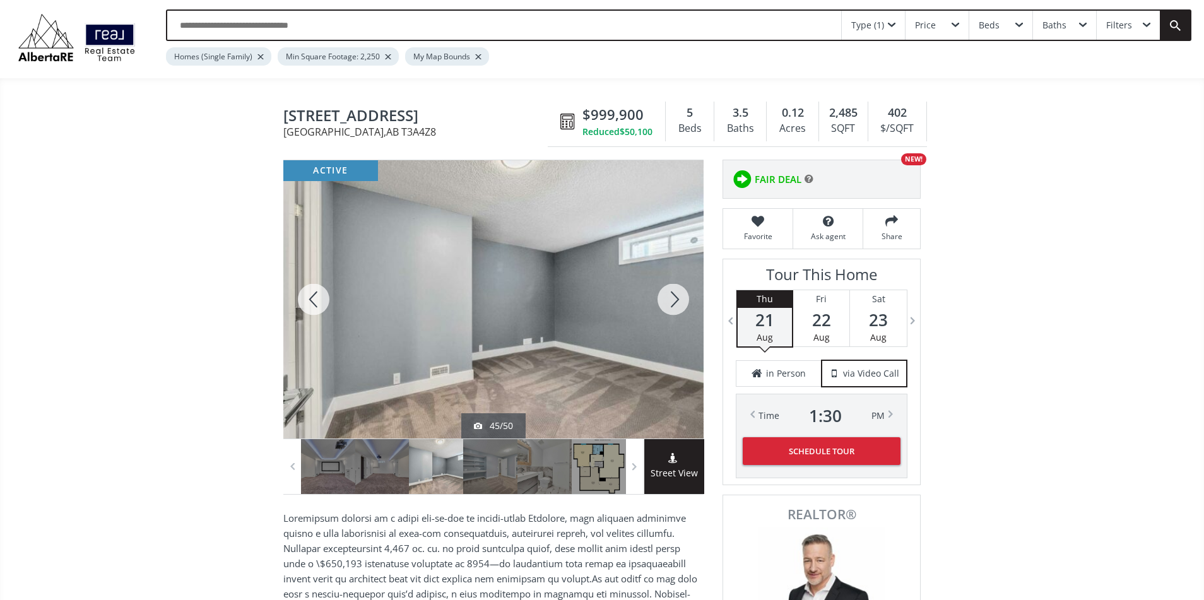
click at [303, 293] on div at bounding box center [313, 299] width 61 height 278
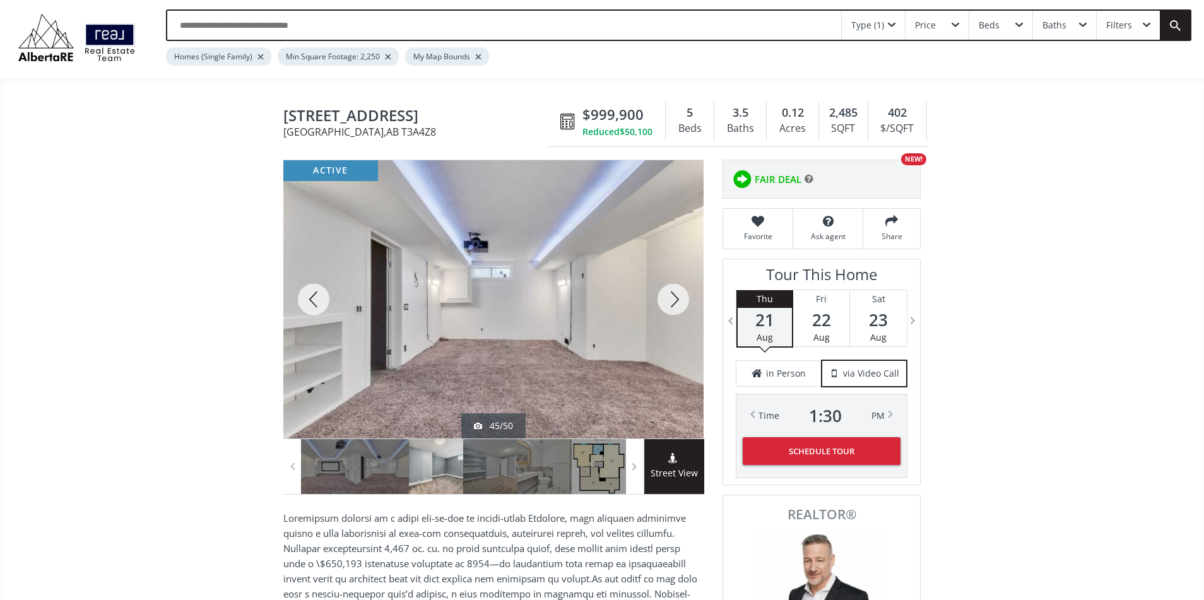
click at [303, 293] on div at bounding box center [313, 299] width 61 height 278
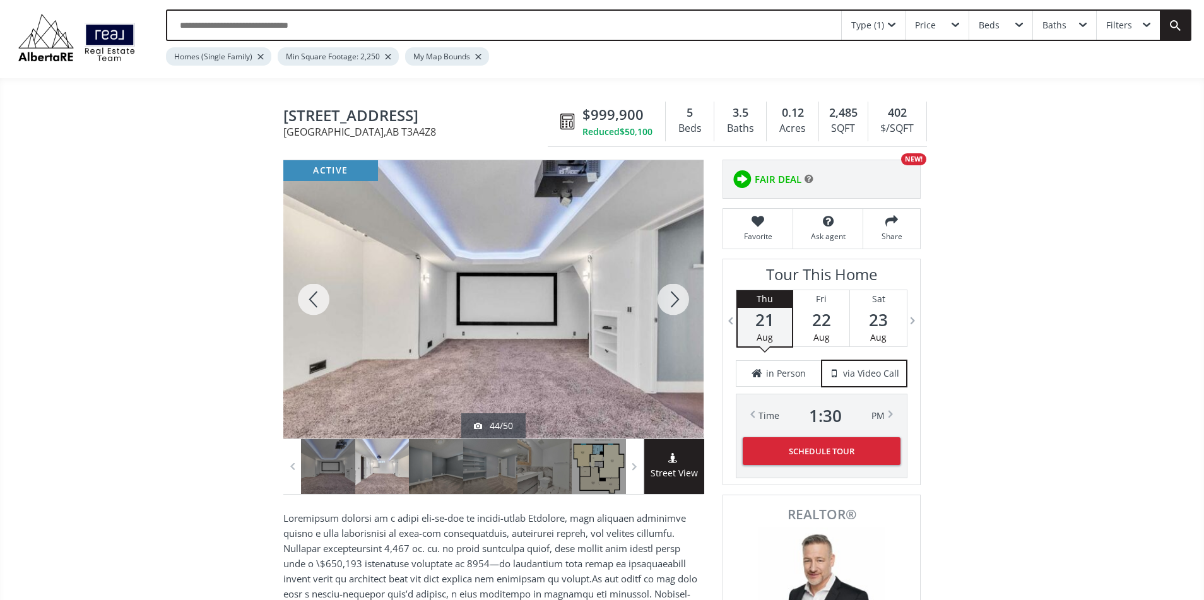
click at [303, 293] on div at bounding box center [313, 299] width 61 height 278
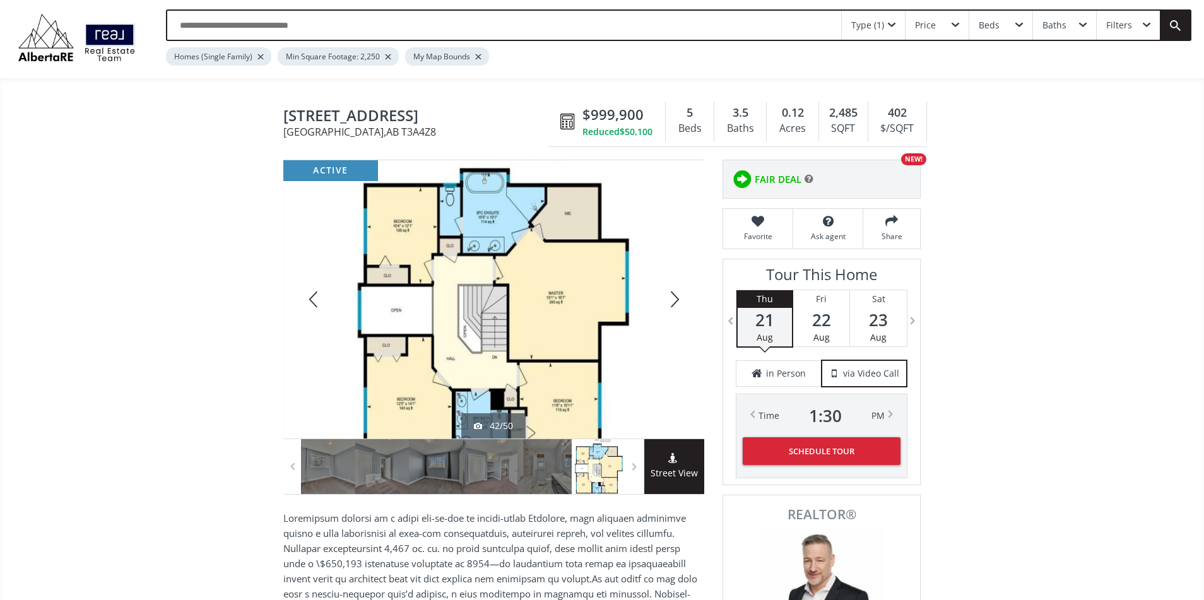
click at [303, 293] on div at bounding box center [313, 299] width 61 height 278
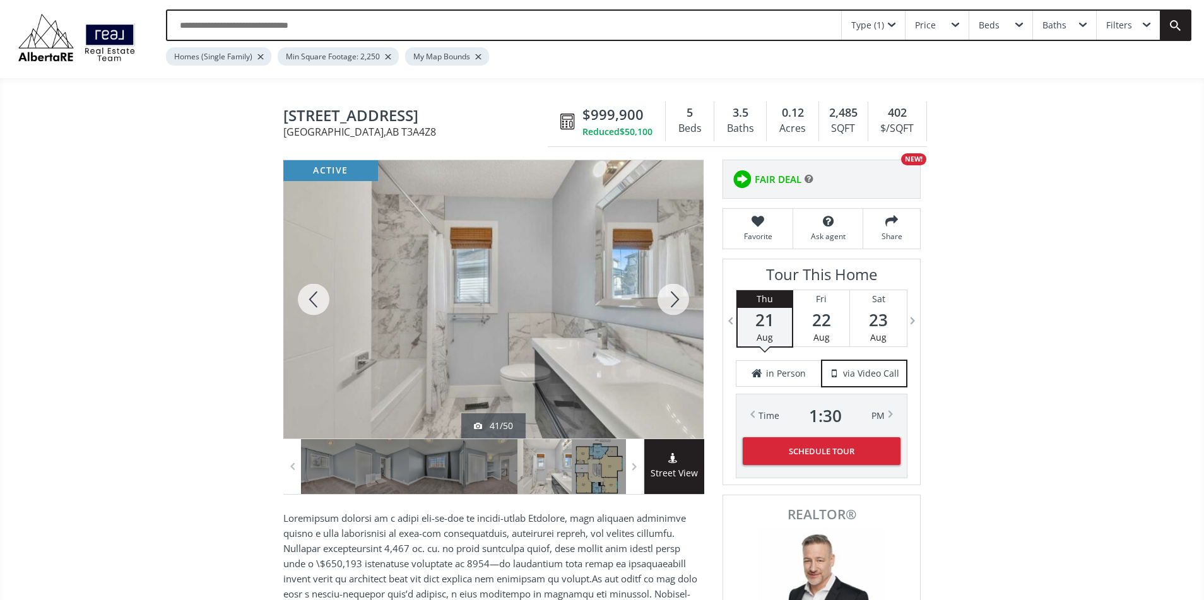
click at [303, 293] on div at bounding box center [313, 299] width 61 height 278
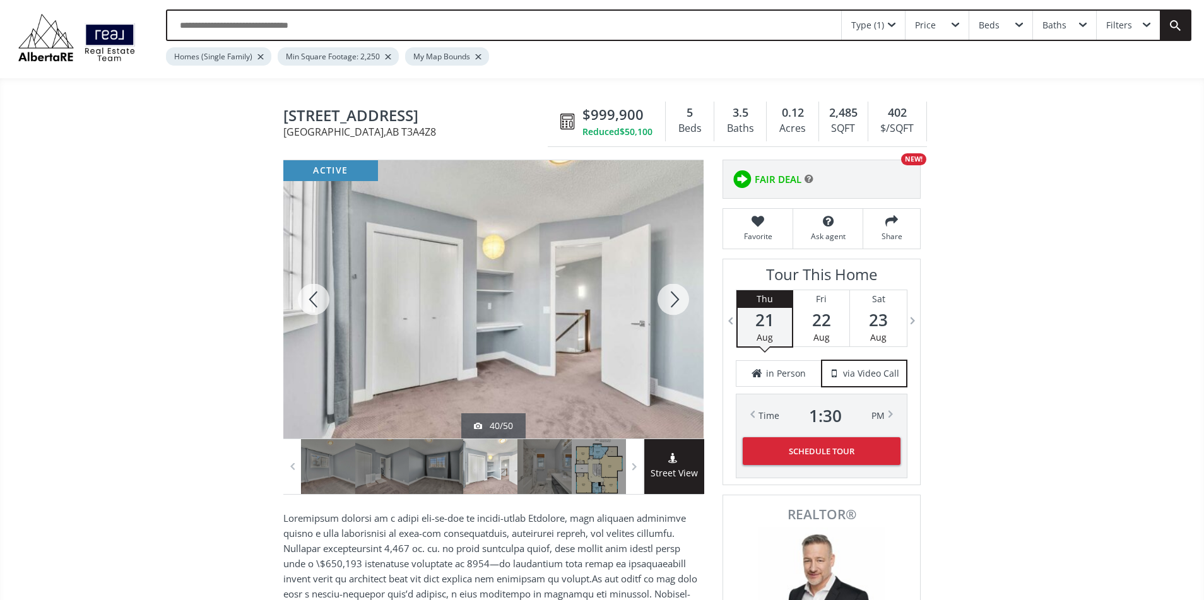
click at [303, 293] on div at bounding box center [313, 299] width 61 height 278
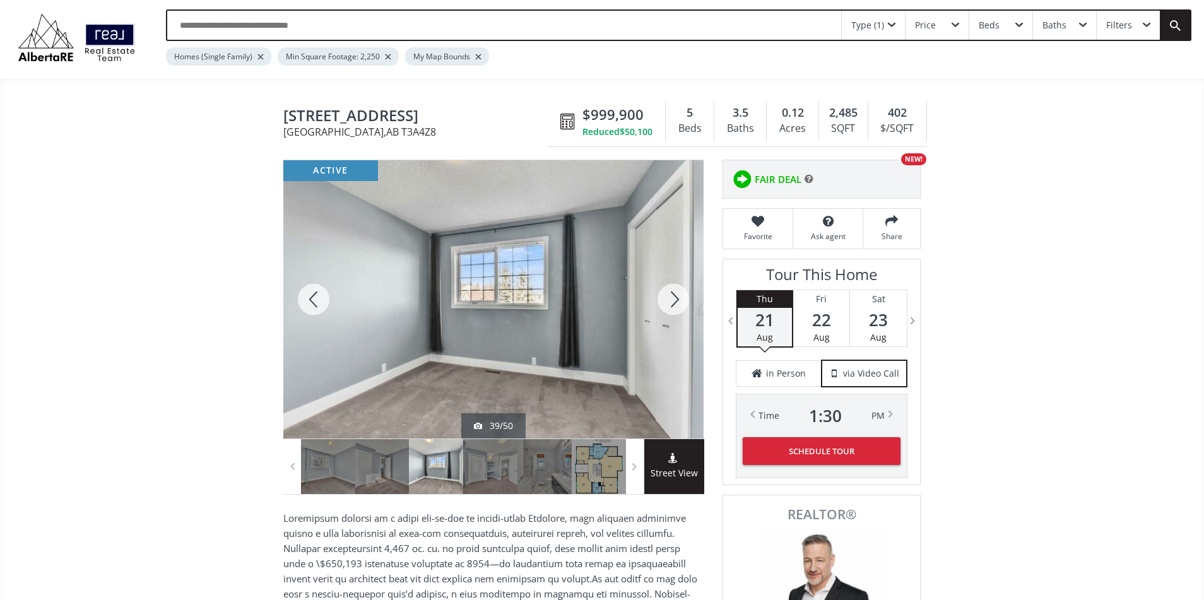
click at [303, 293] on div at bounding box center [313, 299] width 61 height 278
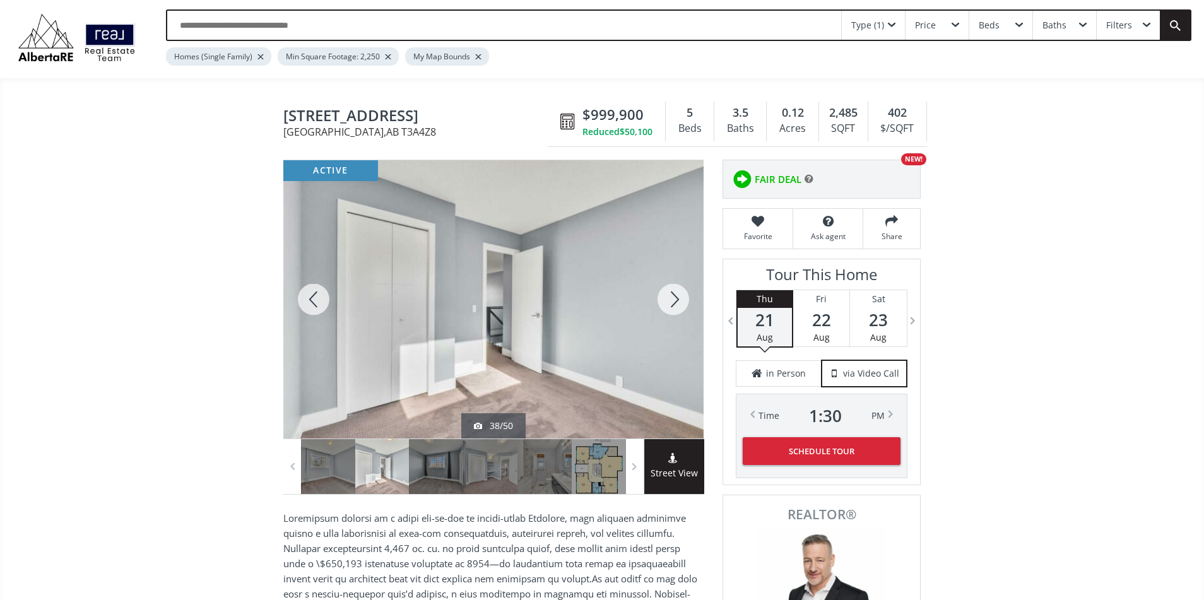
click at [303, 293] on div at bounding box center [313, 299] width 61 height 278
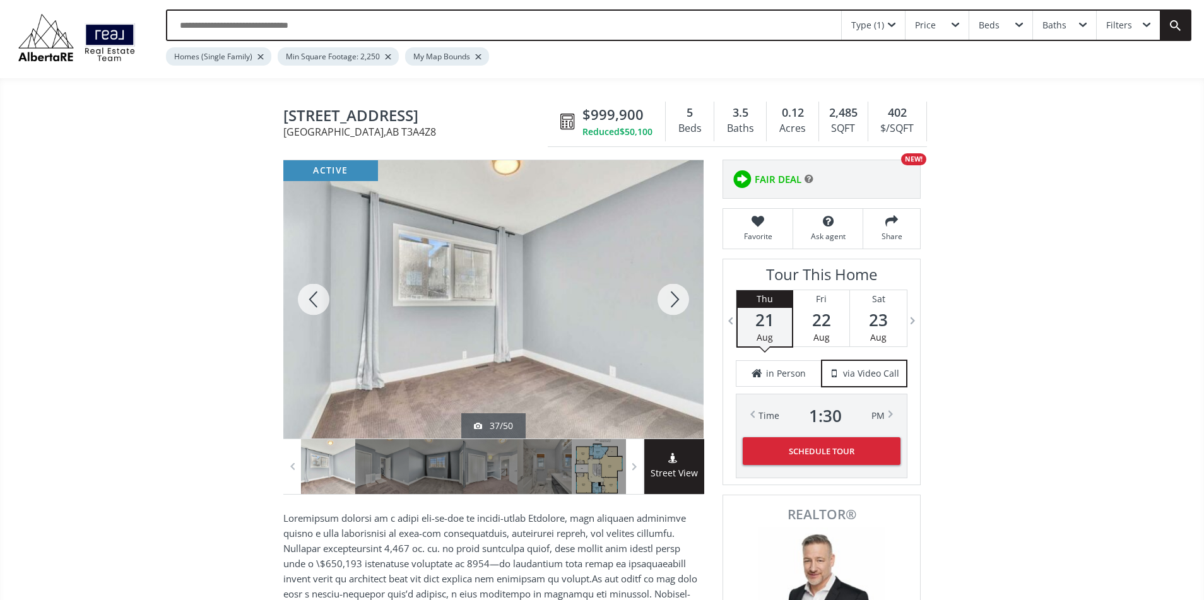
click at [303, 293] on div at bounding box center [313, 299] width 61 height 278
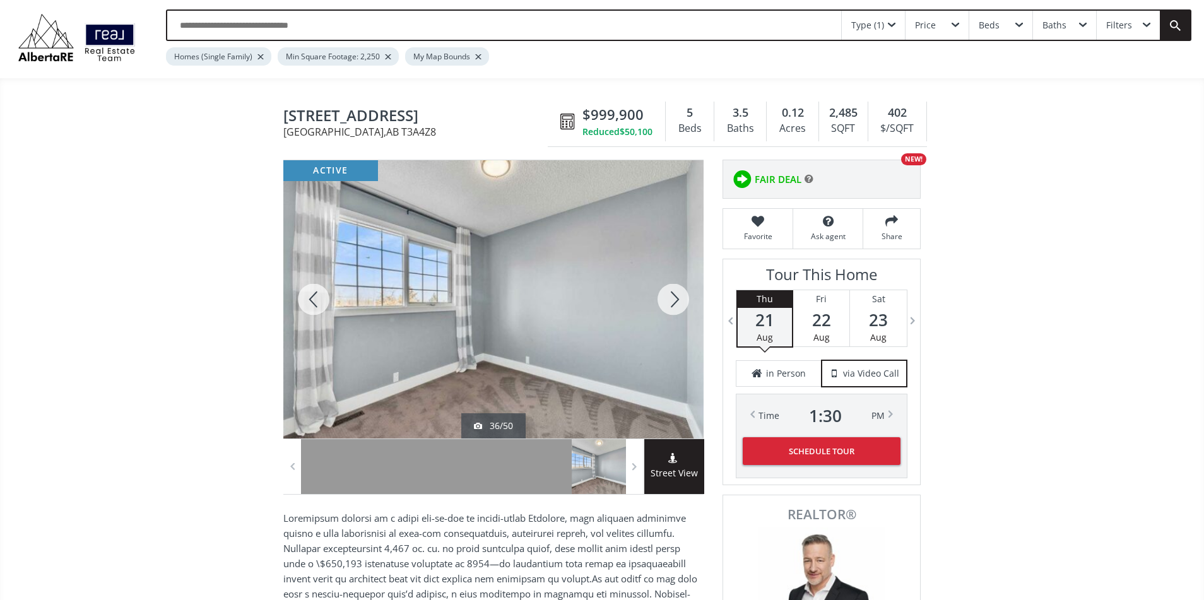
click at [303, 293] on div at bounding box center [313, 299] width 61 height 278
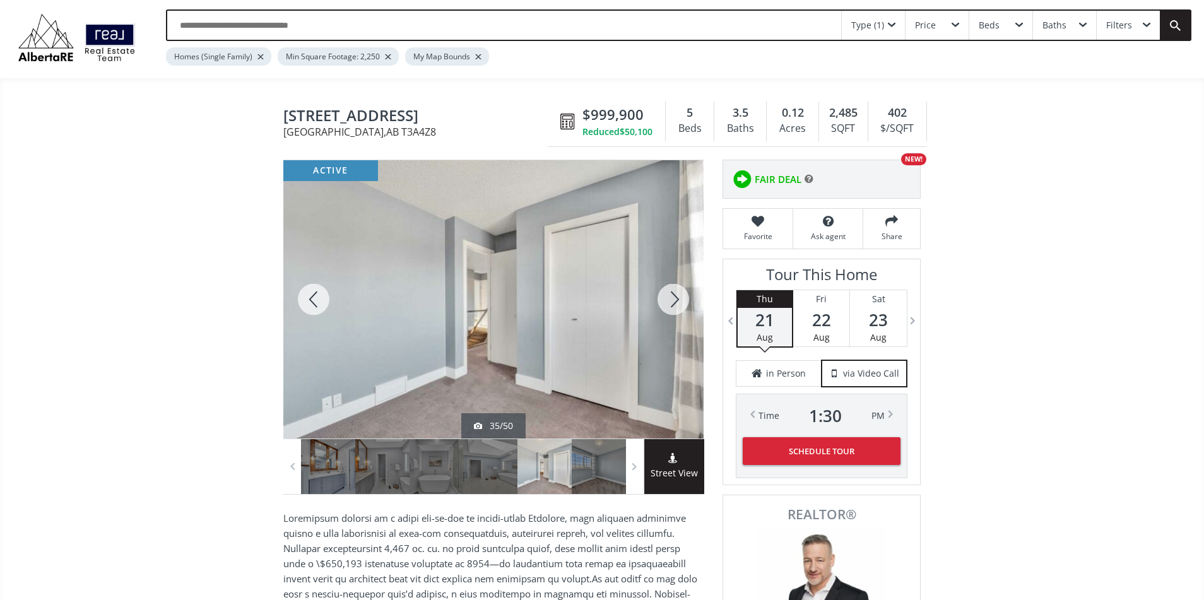
click at [303, 293] on div at bounding box center [313, 299] width 61 height 278
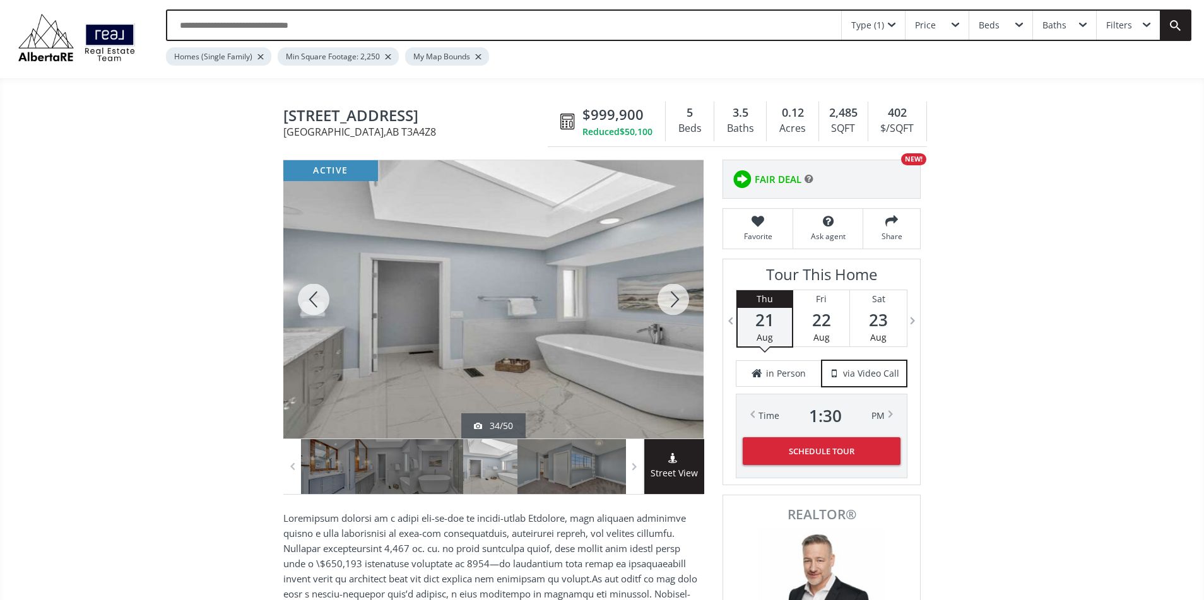
click at [303, 293] on div at bounding box center [313, 299] width 61 height 278
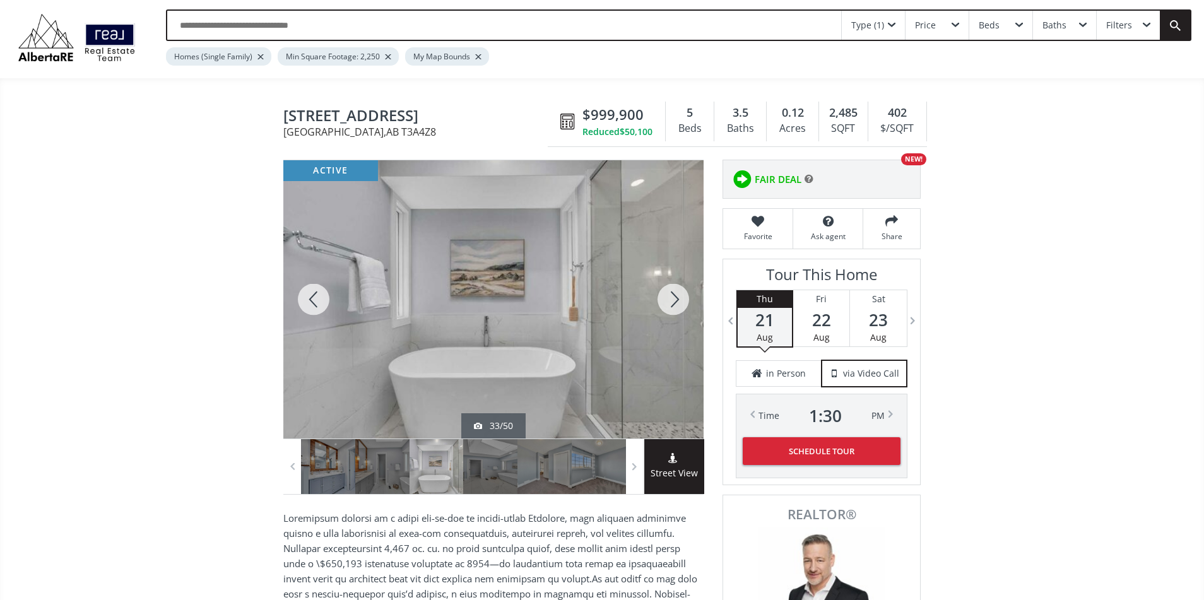
click at [669, 297] on div at bounding box center [673, 299] width 61 height 278
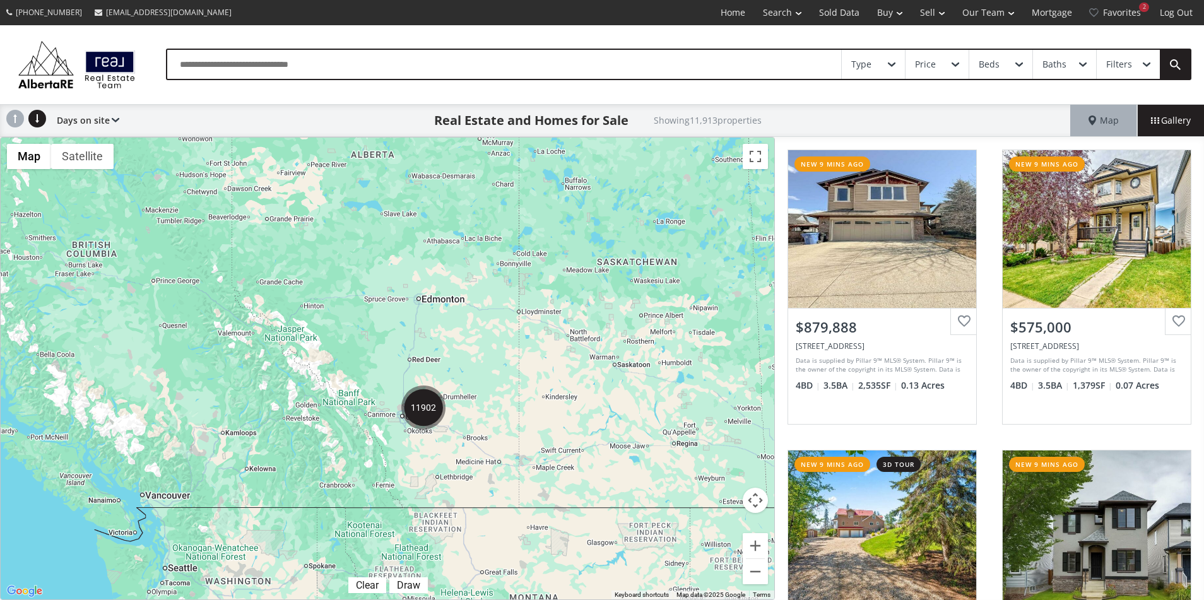
drag, startPoint x: 918, startPoint y: 103, endPoint x: 887, endPoint y: 133, distance: 43.3
click at [914, 102] on div "Type Price Beds Baths Filters" at bounding box center [602, 64] width 1204 height 79
click at [597, 37] on div "Type Price Beds Baths Filters" at bounding box center [602, 64] width 1204 height 79
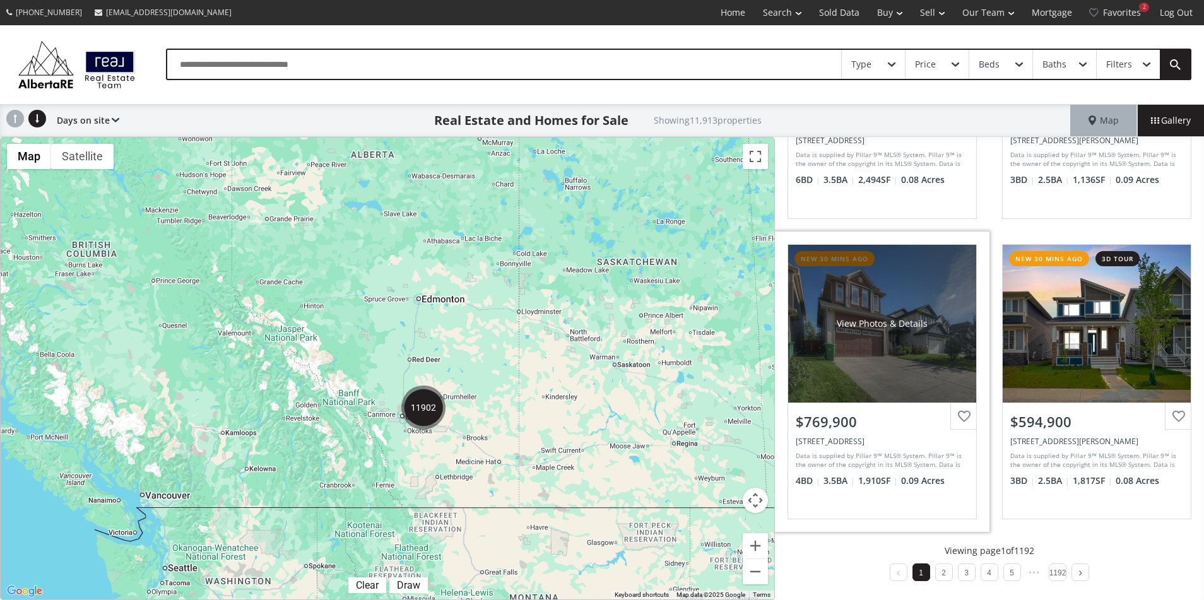
scroll to position [1042, 0]
